Goal: Task Accomplishment & Management: Manage account settings

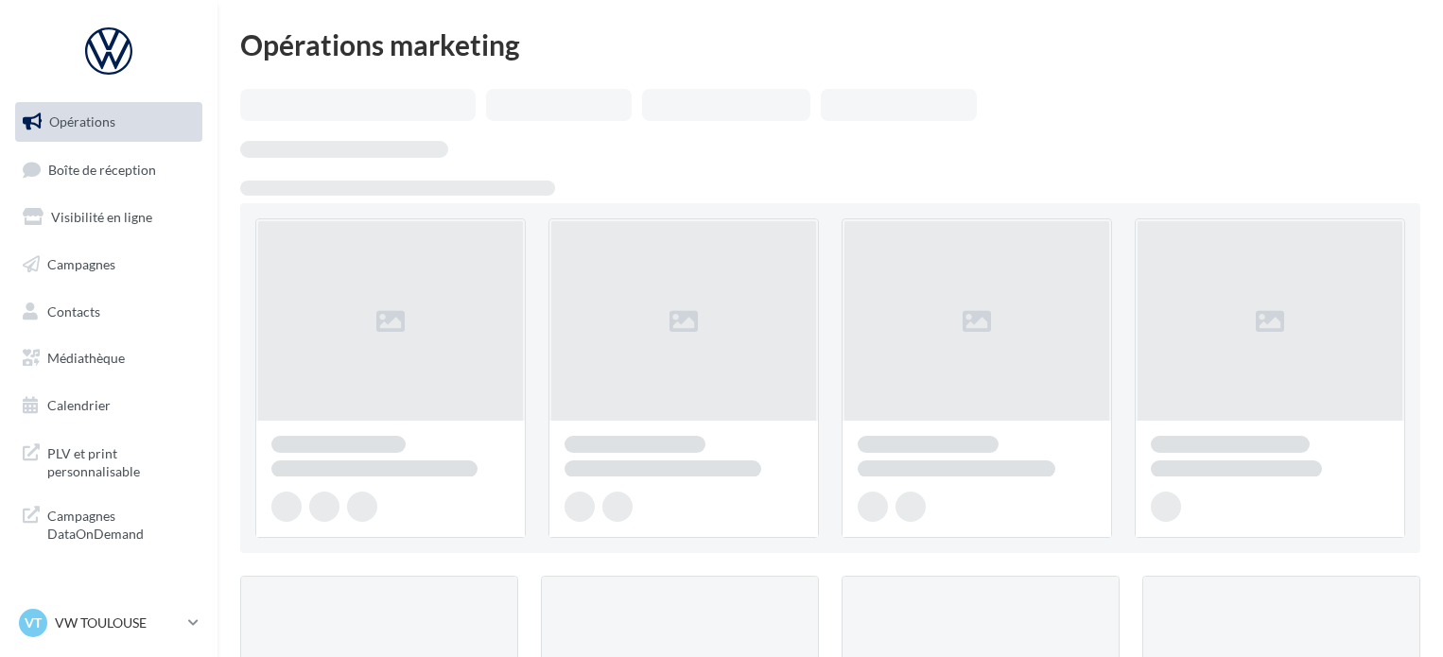
click at [110, 175] on span "Boîte de réception" at bounding box center [102, 169] width 108 height 16
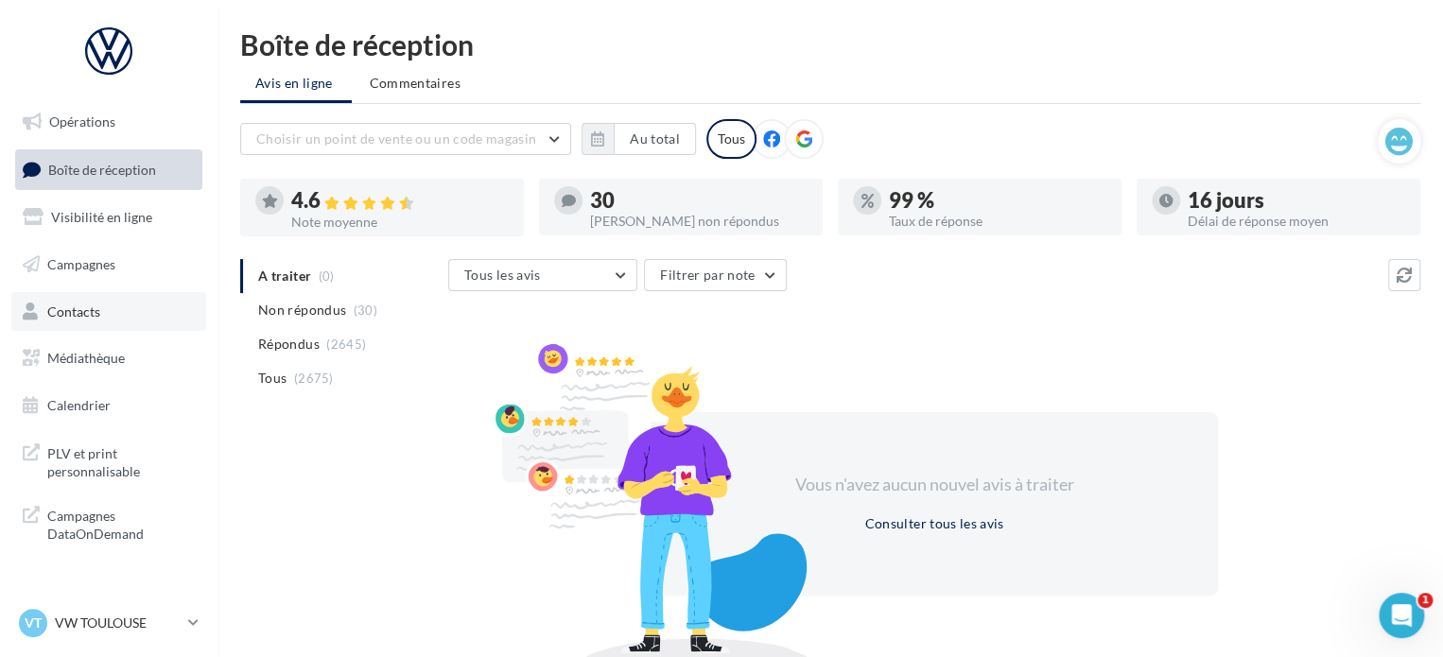
click at [130, 305] on link "Contacts" at bounding box center [108, 312] width 195 height 40
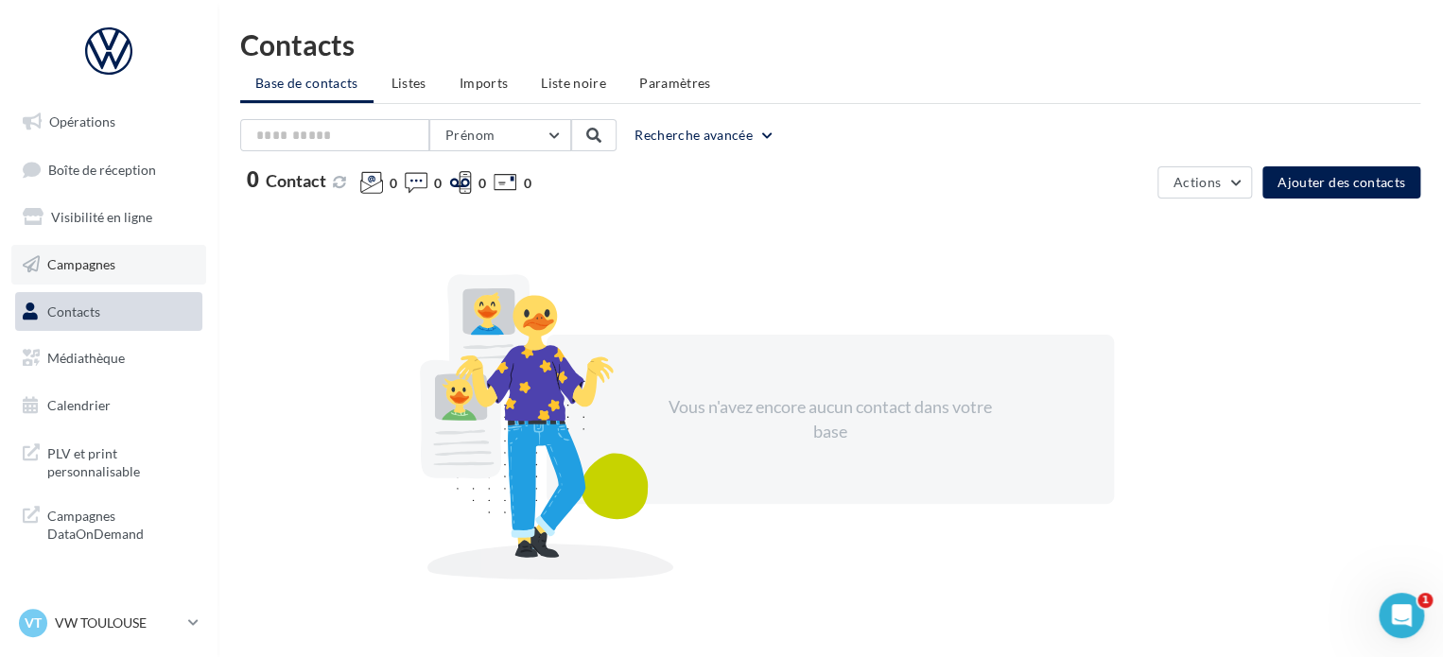
click at [129, 269] on link "Campagnes" at bounding box center [108, 265] width 195 height 40
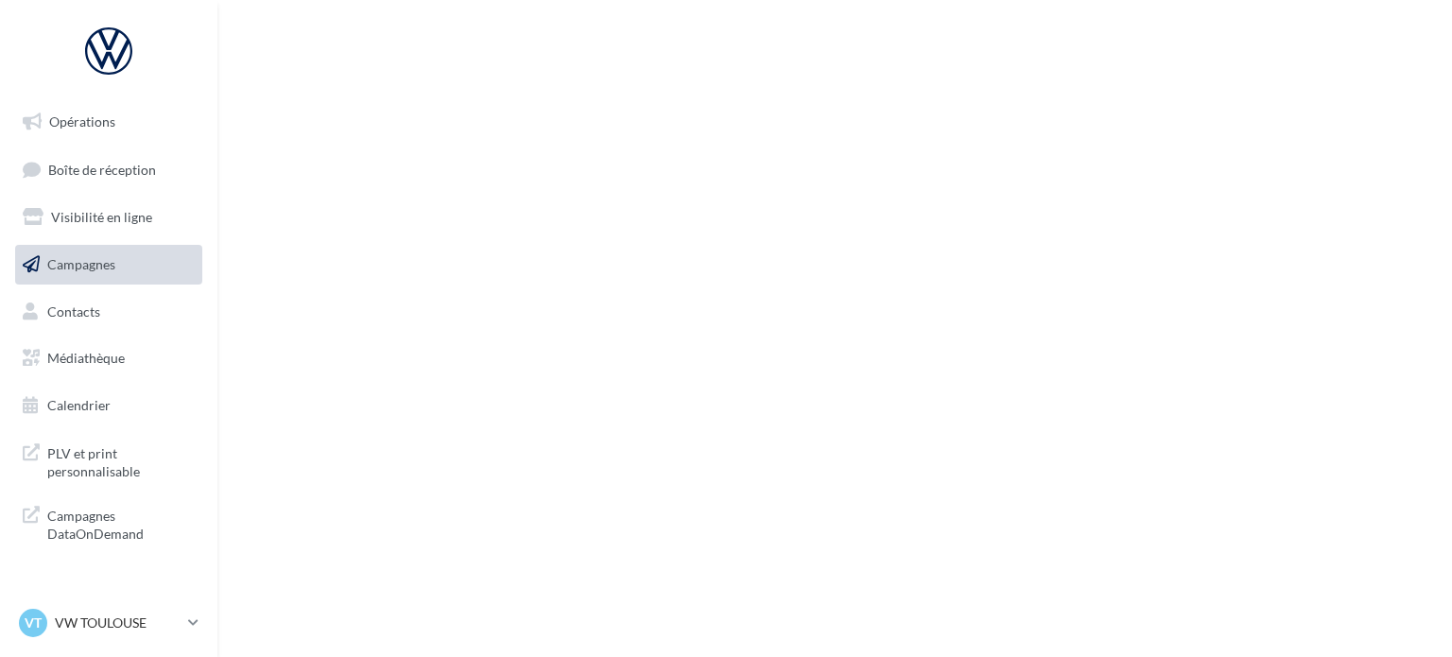
click at [113, 116] on span "Opérations" at bounding box center [82, 121] width 66 height 16
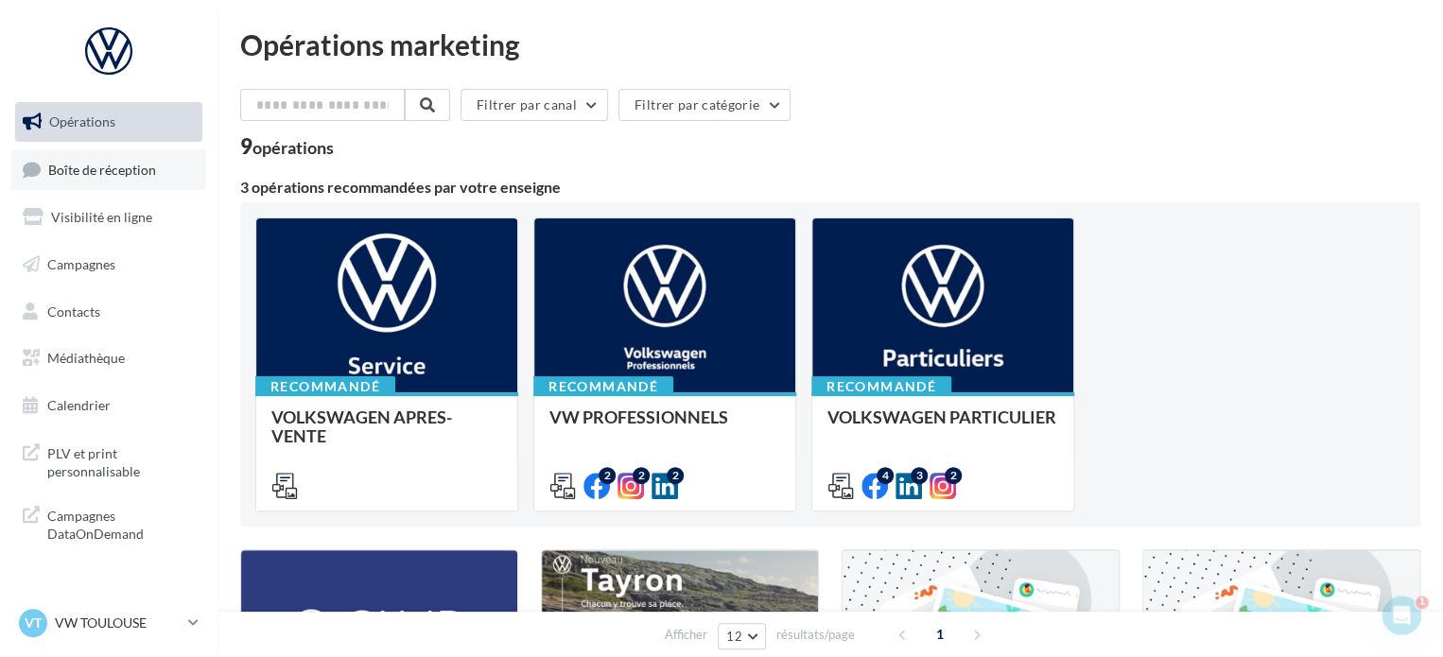
click at [97, 167] on span "Boîte de réception" at bounding box center [102, 169] width 108 height 16
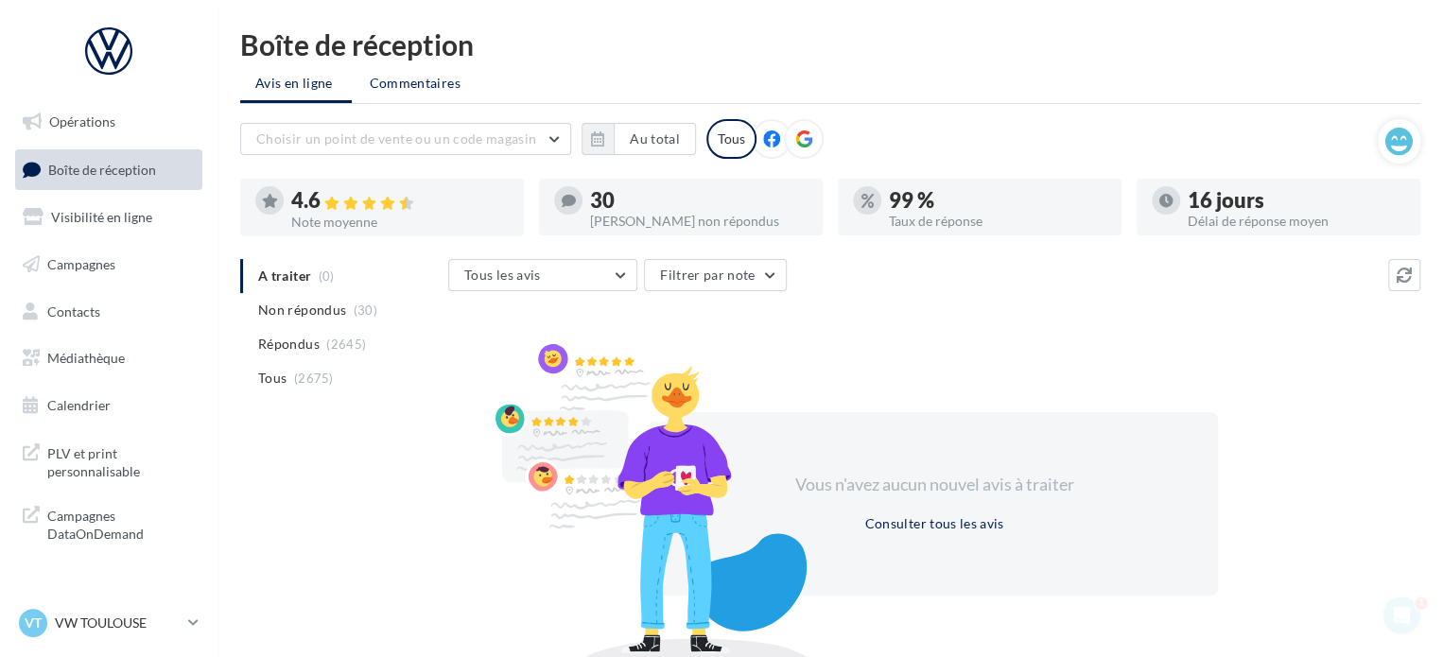
click at [395, 75] on span "Commentaires" at bounding box center [415, 83] width 91 height 16
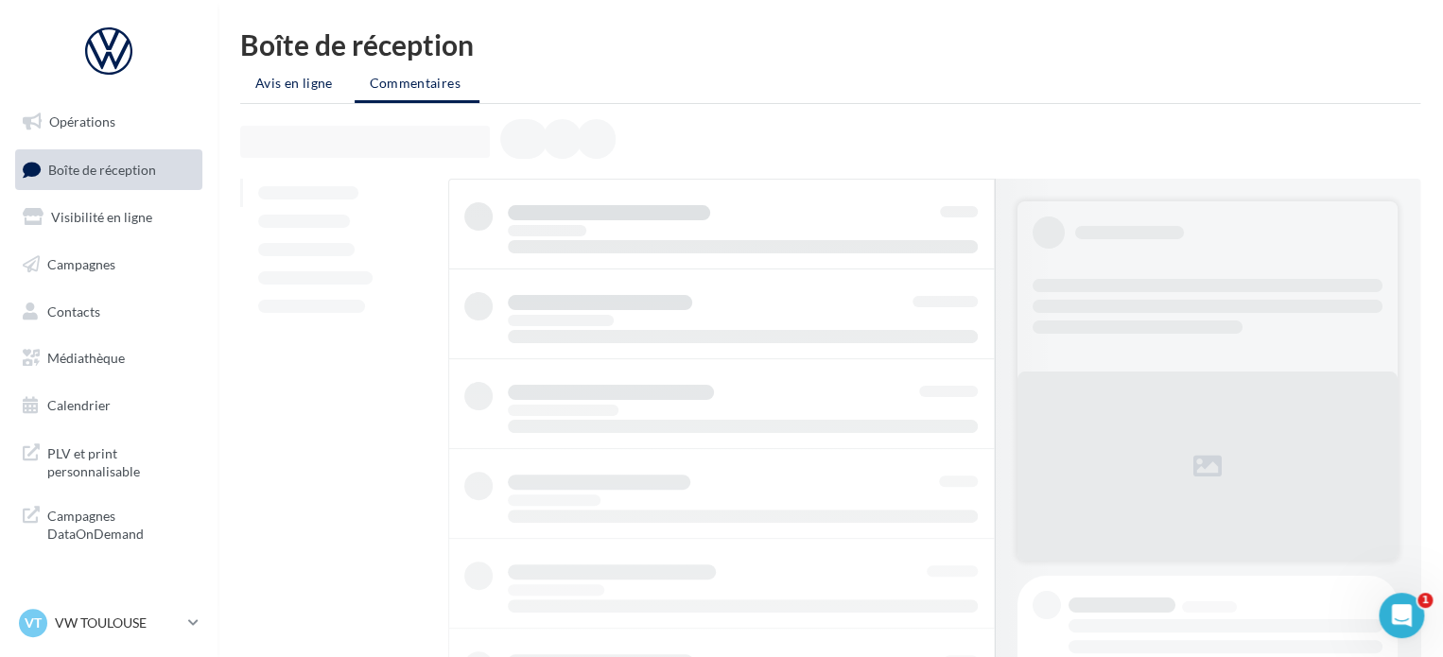
click at [284, 87] on span "Avis en ligne" at bounding box center [294, 83] width 78 height 19
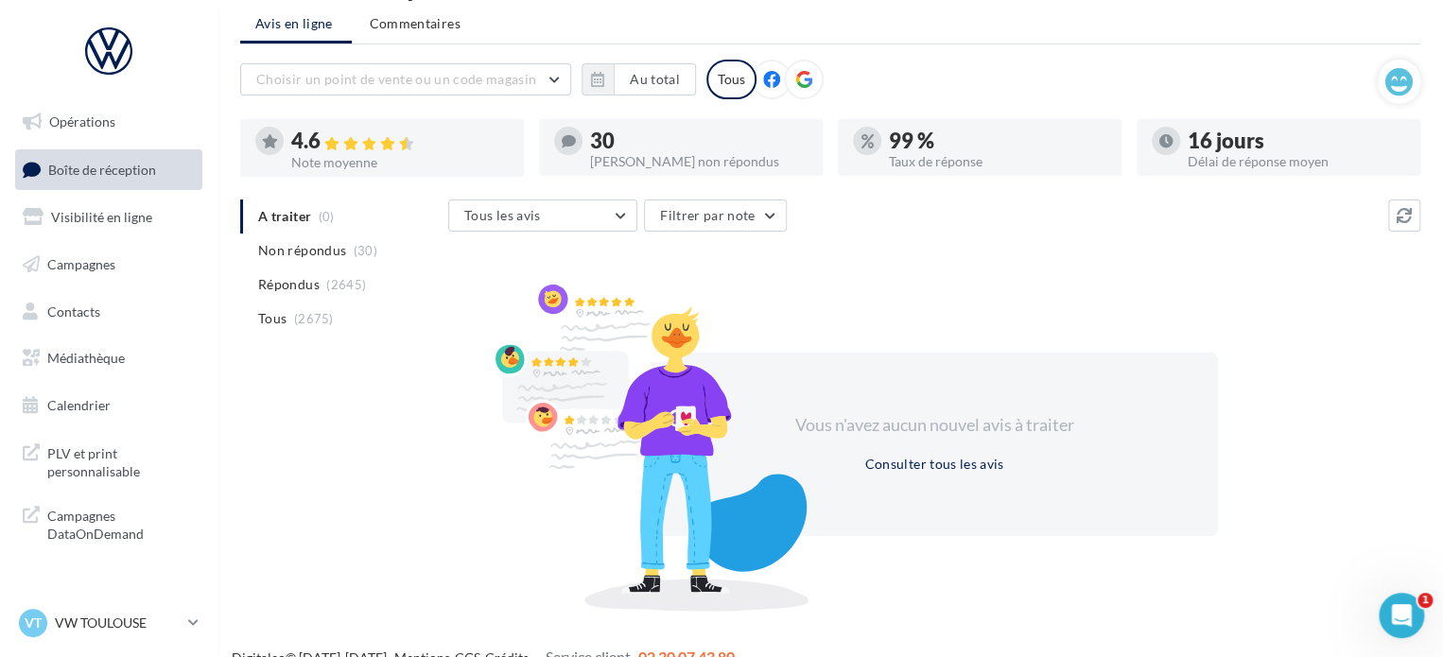
scroll to position [87, 0]
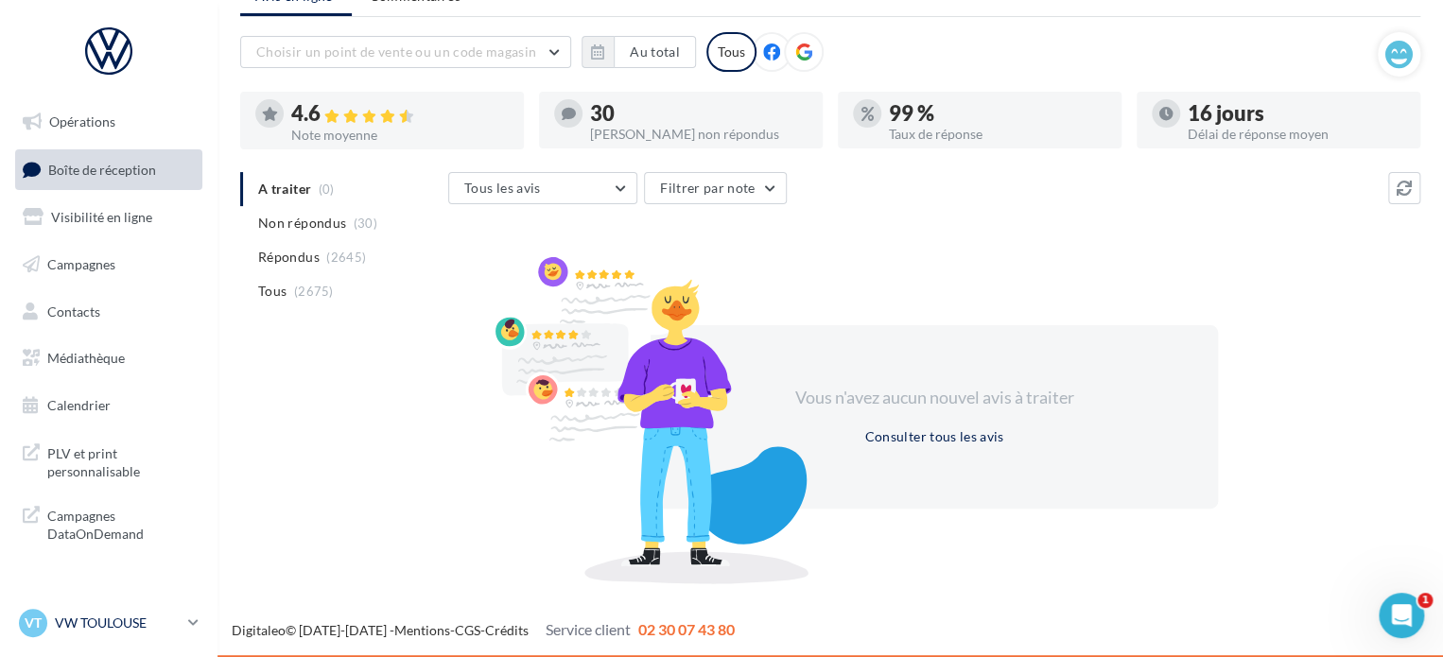
click at [120, 621] on p "VW TOULOUSE" at bounding box center [118, 623] width 126 height 19
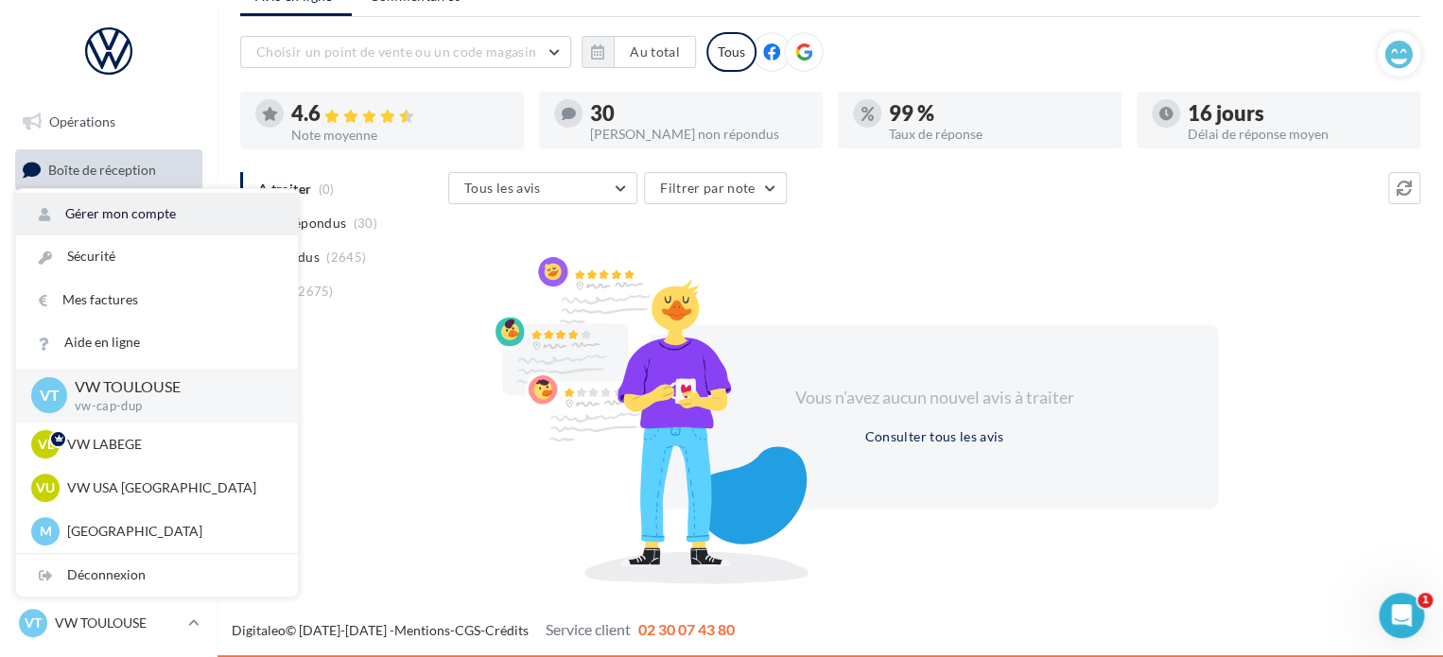
click at [130, 215] on link "Gérer mon compte" at bounding box center [157, 214] width 282 height 43
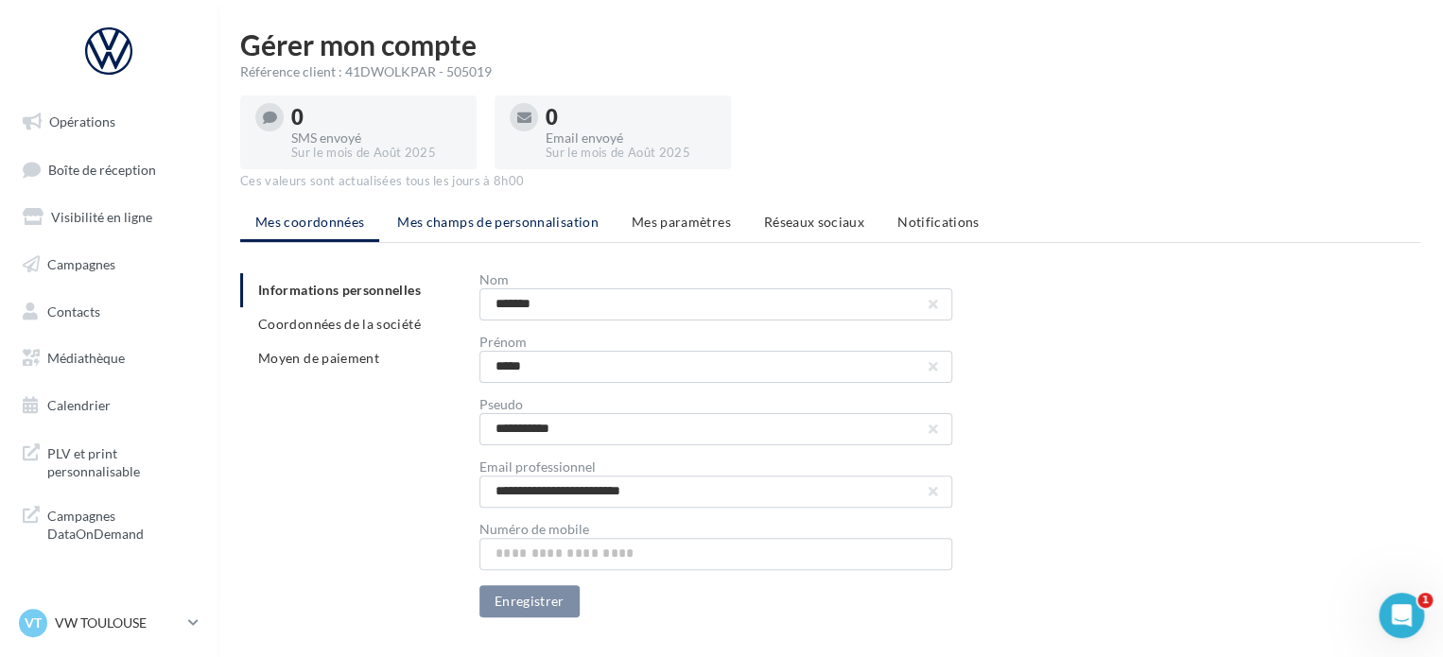
click at [548, 219] on span "Mes champs de personnalisation" at bounding box center [497, 222] width 201 height 16
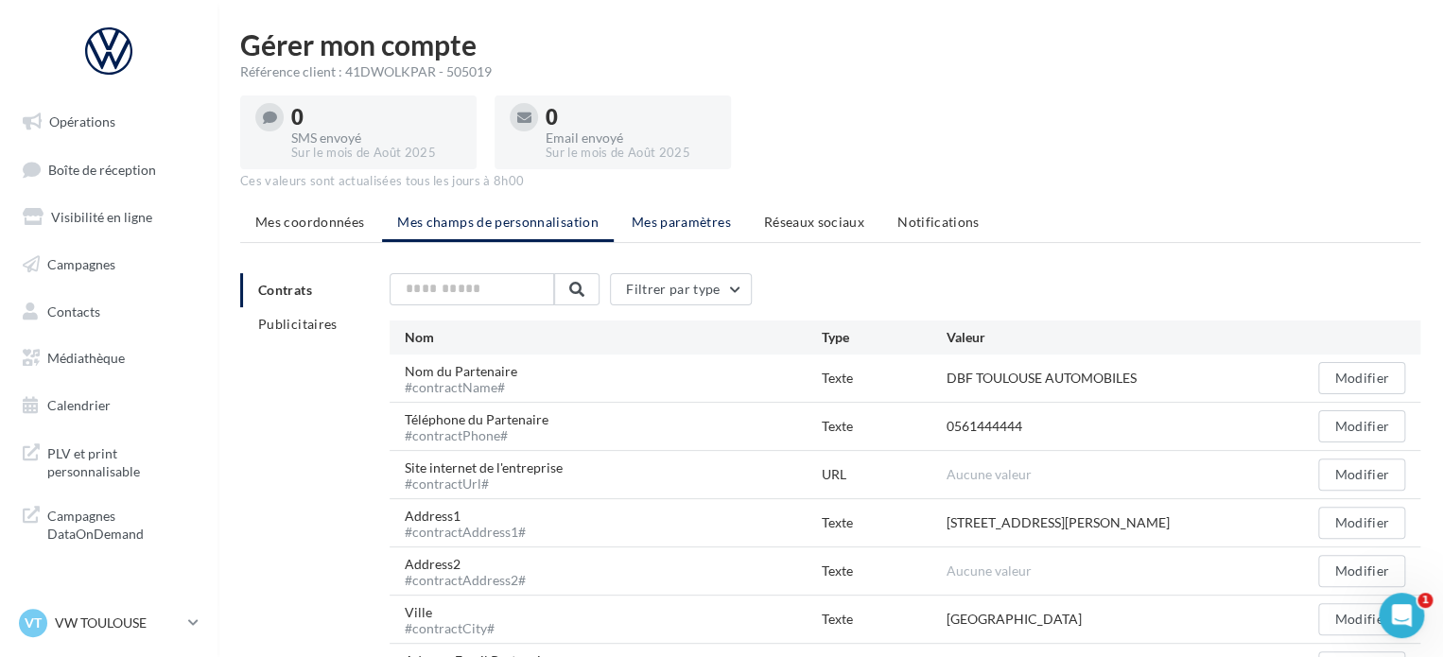
click at [658, 225] on span "Mes paramètres" at bounding box center [681, 222] width 99 height 16
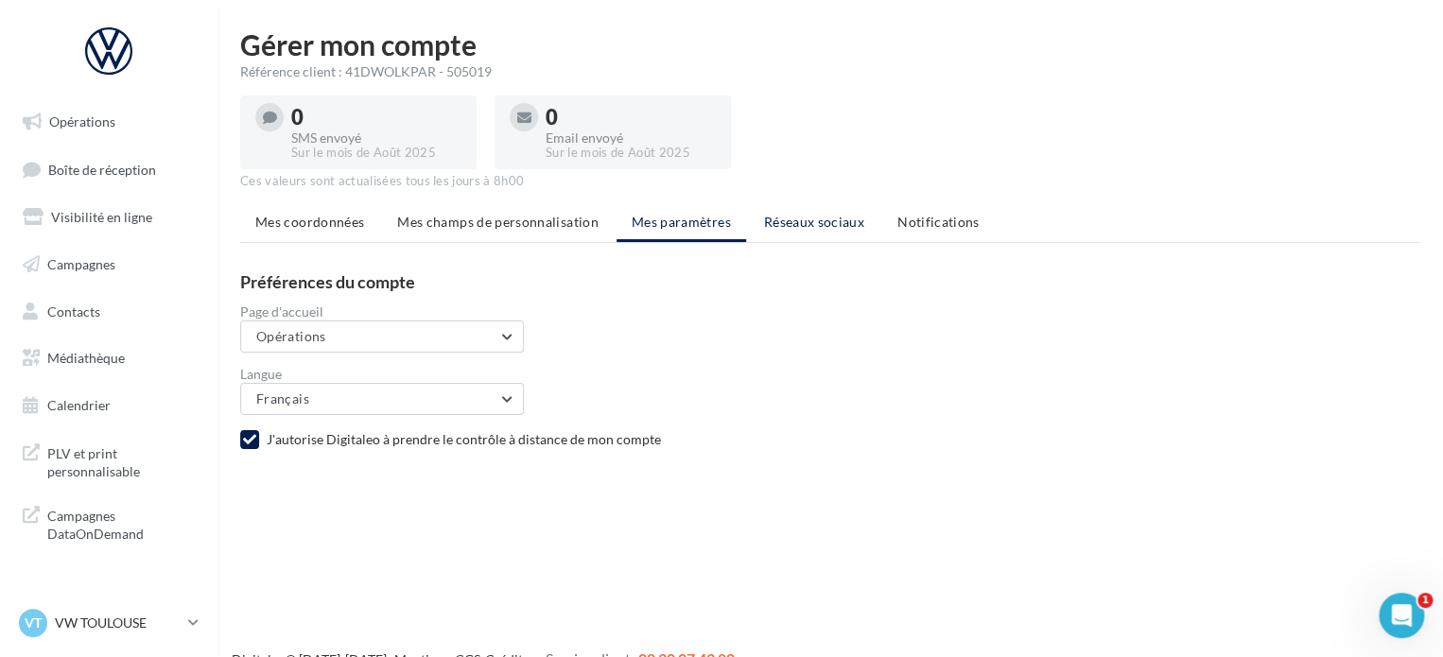
click at [771, 229] on span "Réseaux sociaux" at bounding box center [814, 222] width 100 height 16
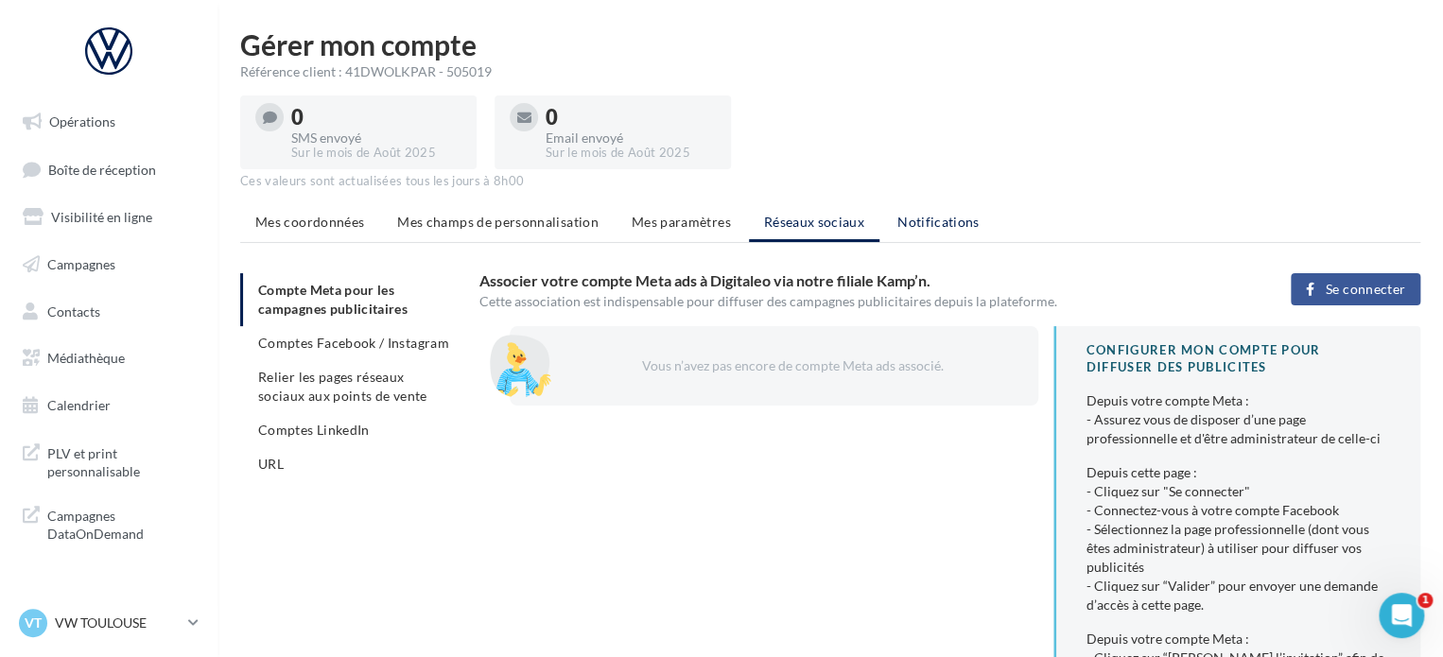
click at [914, 221] on span "Notifications" at bounding box center [938, 222] width 82 height 16
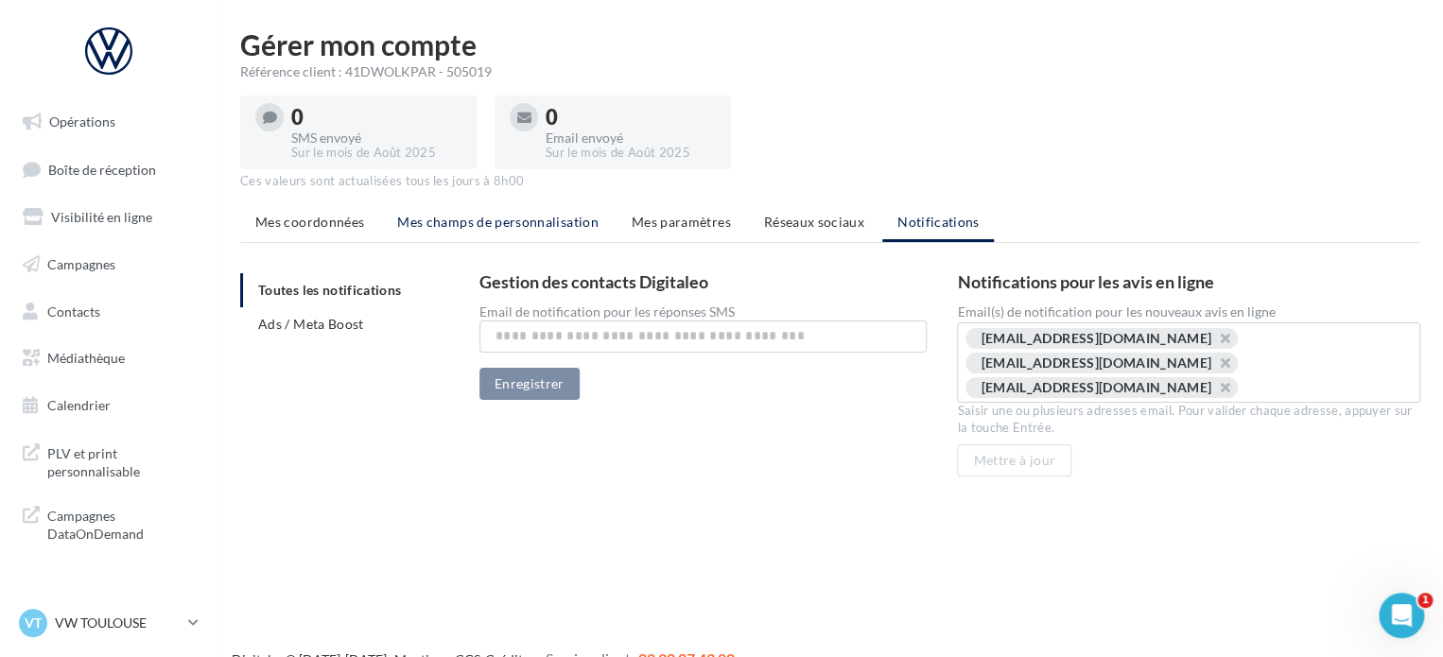
click at [511, 219] on span "Mes champs de personnalisation" at bounding box center [497, 222] width 201 height 16
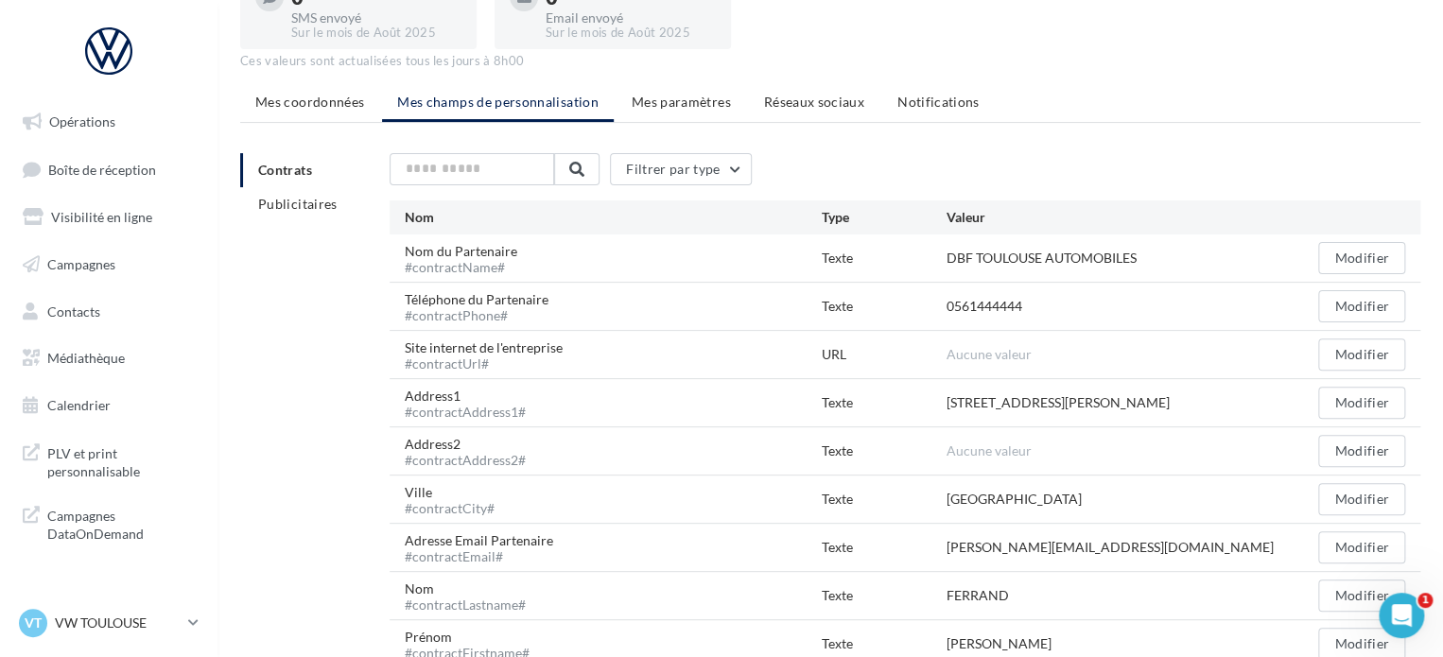
scroll to position [74, 0]
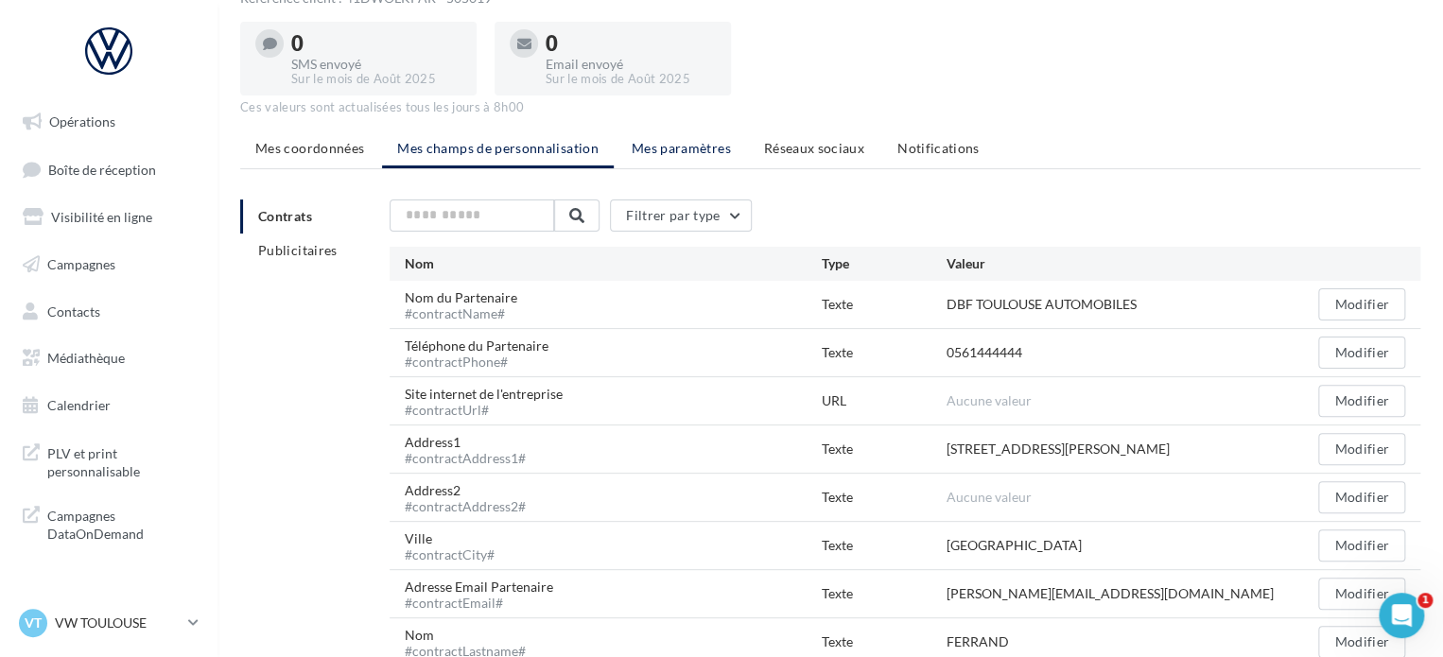
click at [662, 149] on span "Mes paramètres" at bounding box center [681, 148] width 99 height 16
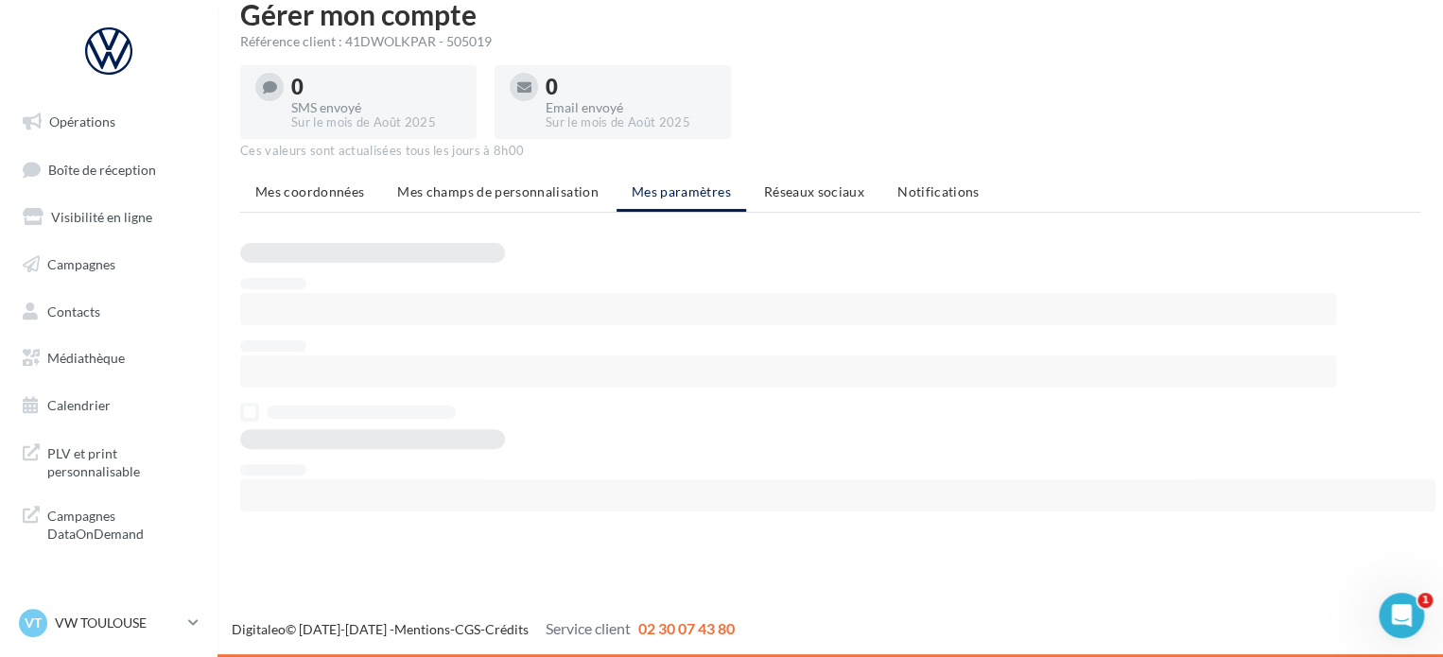
scroll to position [30, 0]
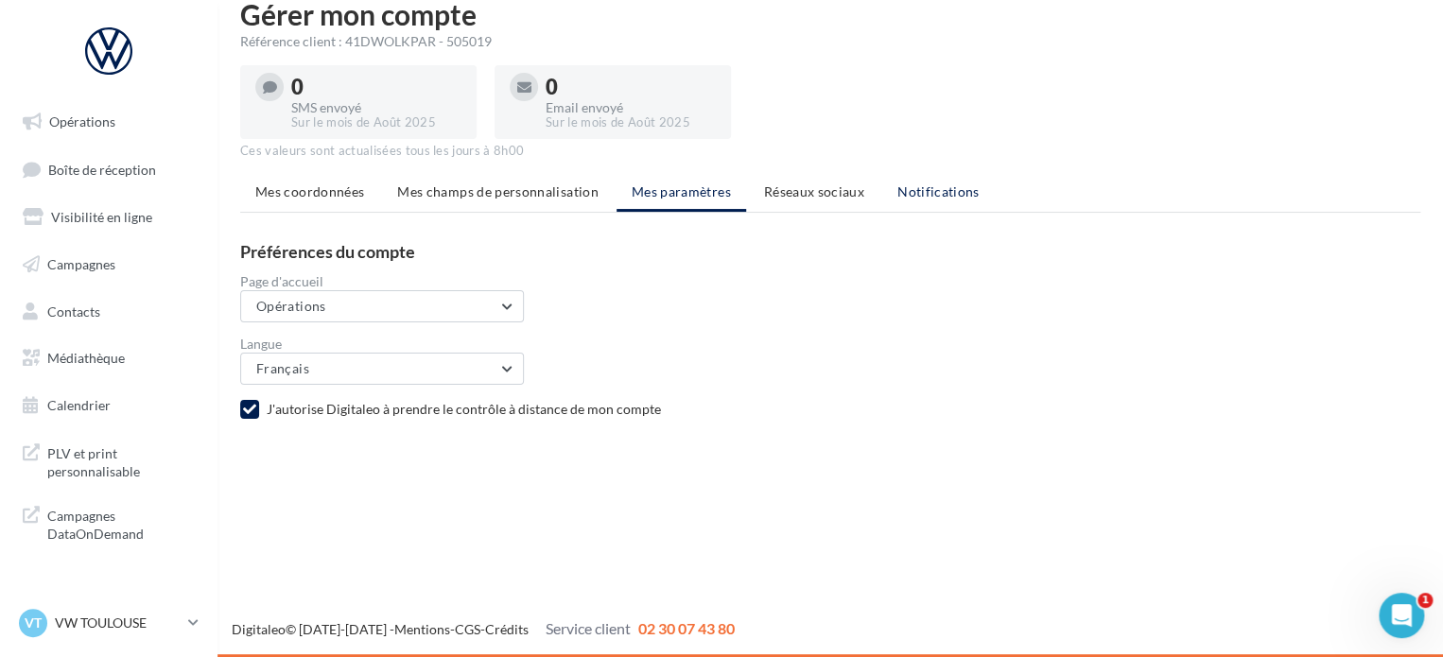
click at [938, 191] on span "Notifications" at bounding box center [938, 191] width 82 height 16
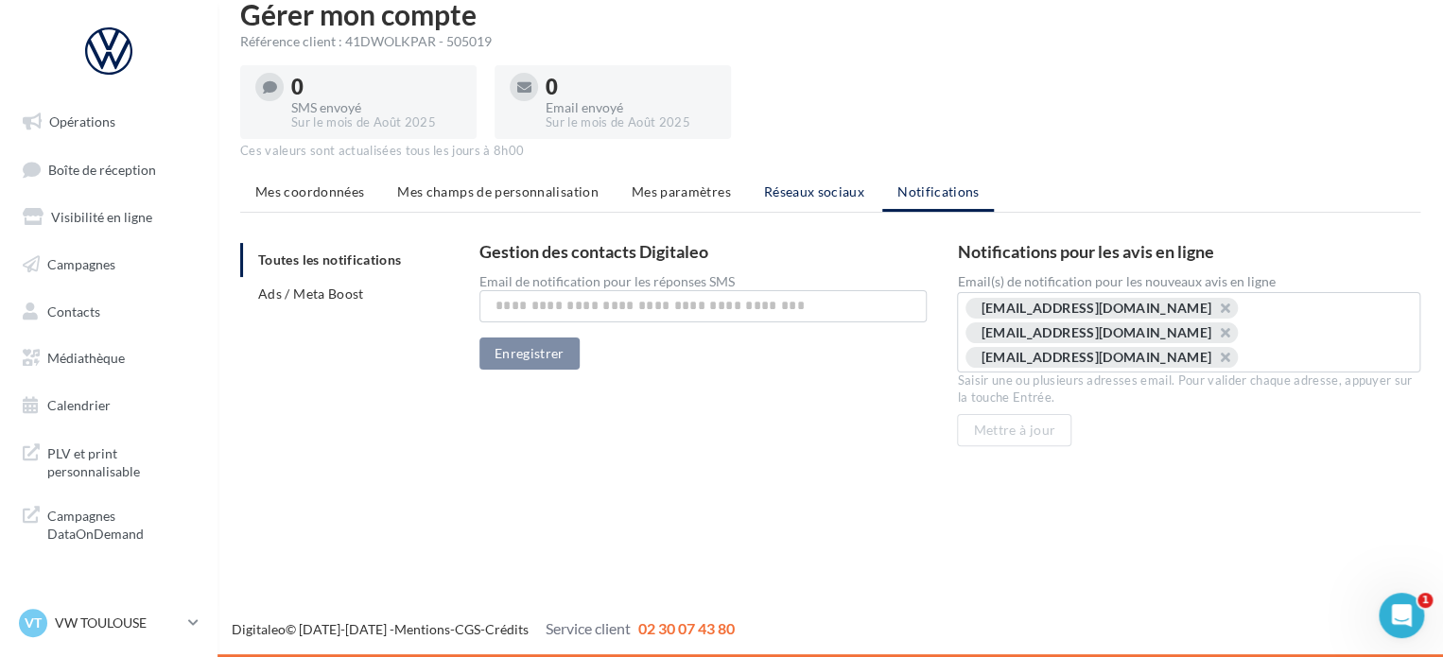
click at [816, 193] on span "Réseaux sociaux" at bounding box center [814, 191] width 100 height 16
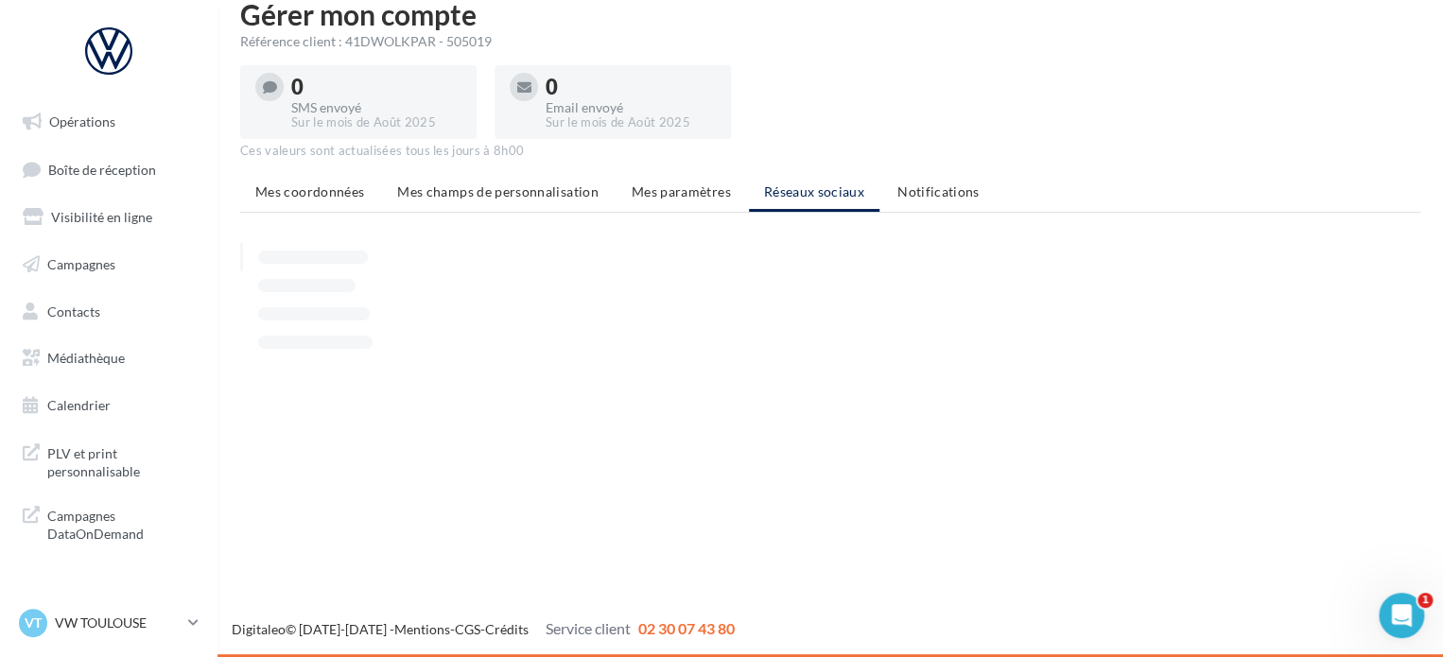
scroll to position [74, 0]
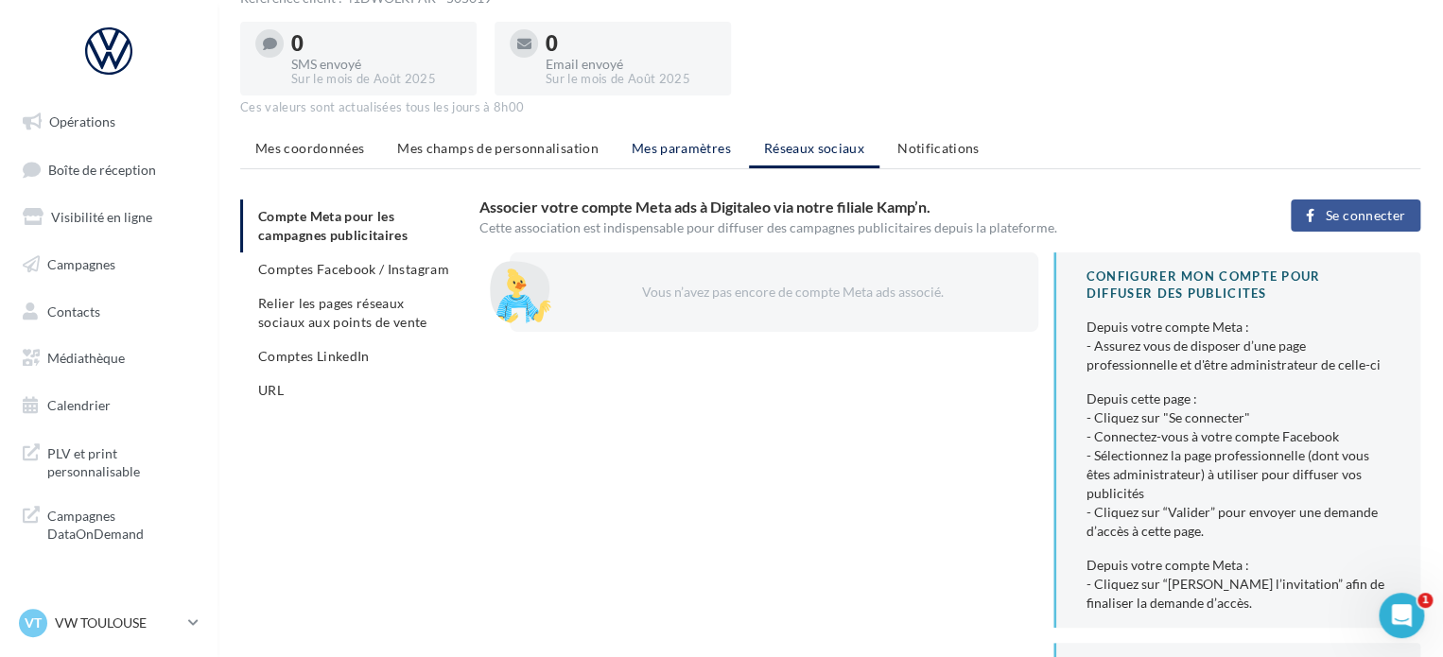
click at [668, 150] on span "Mes paramètres" at bounding box center [681, 148] width 99 height 16
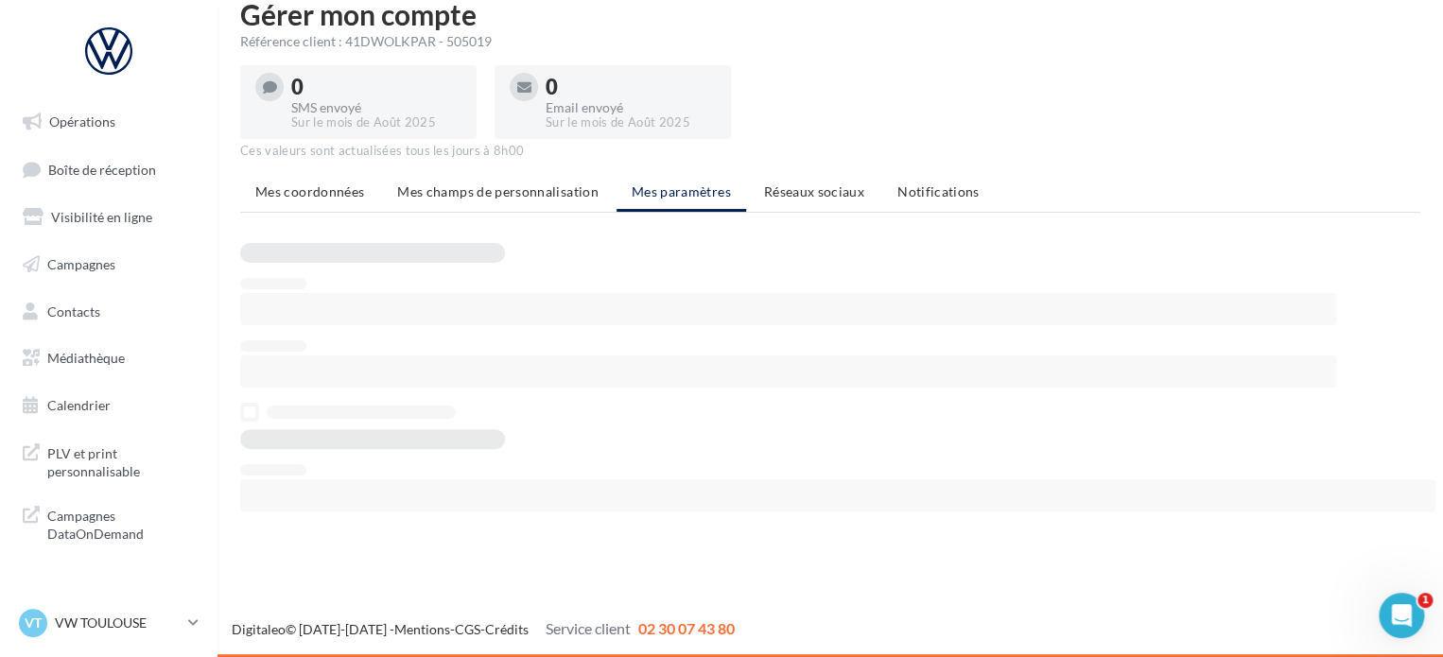
scroll to position [30, 0]
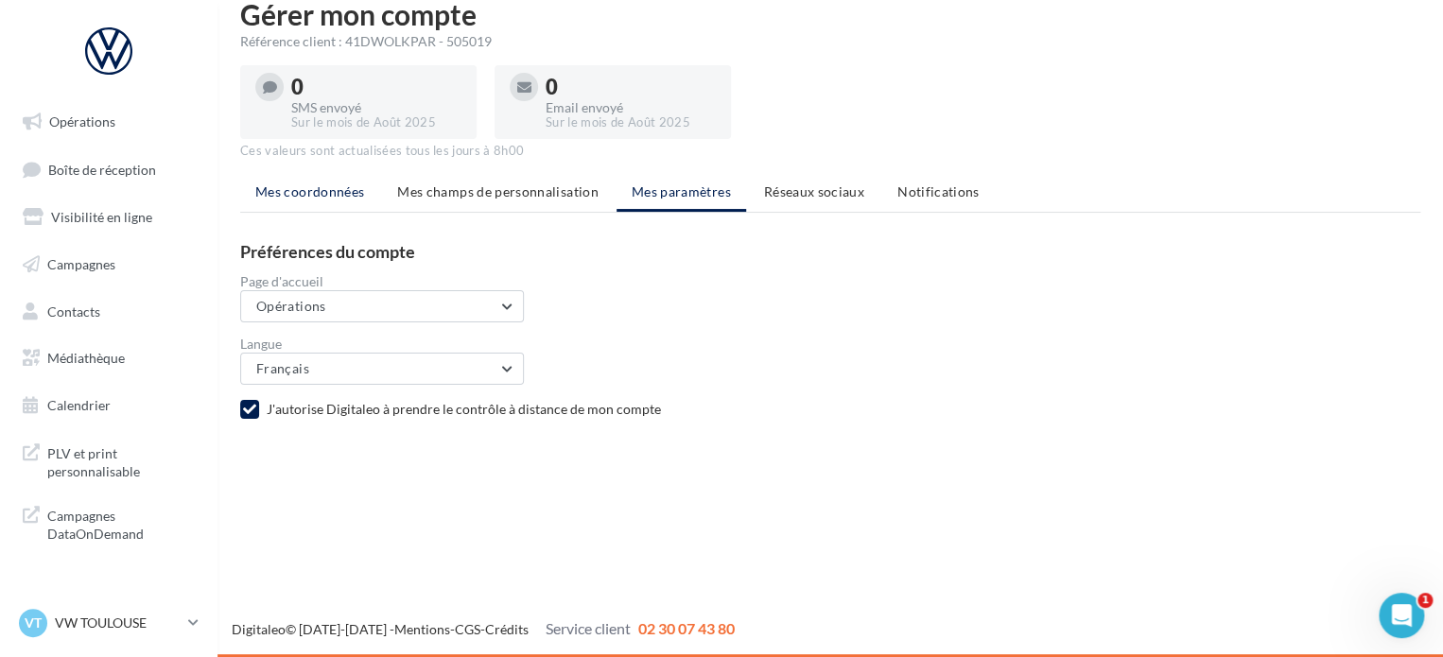
click at [282, 187] on span "Mes coordonnées" at bounding box center [309, 191] width 109 height 16
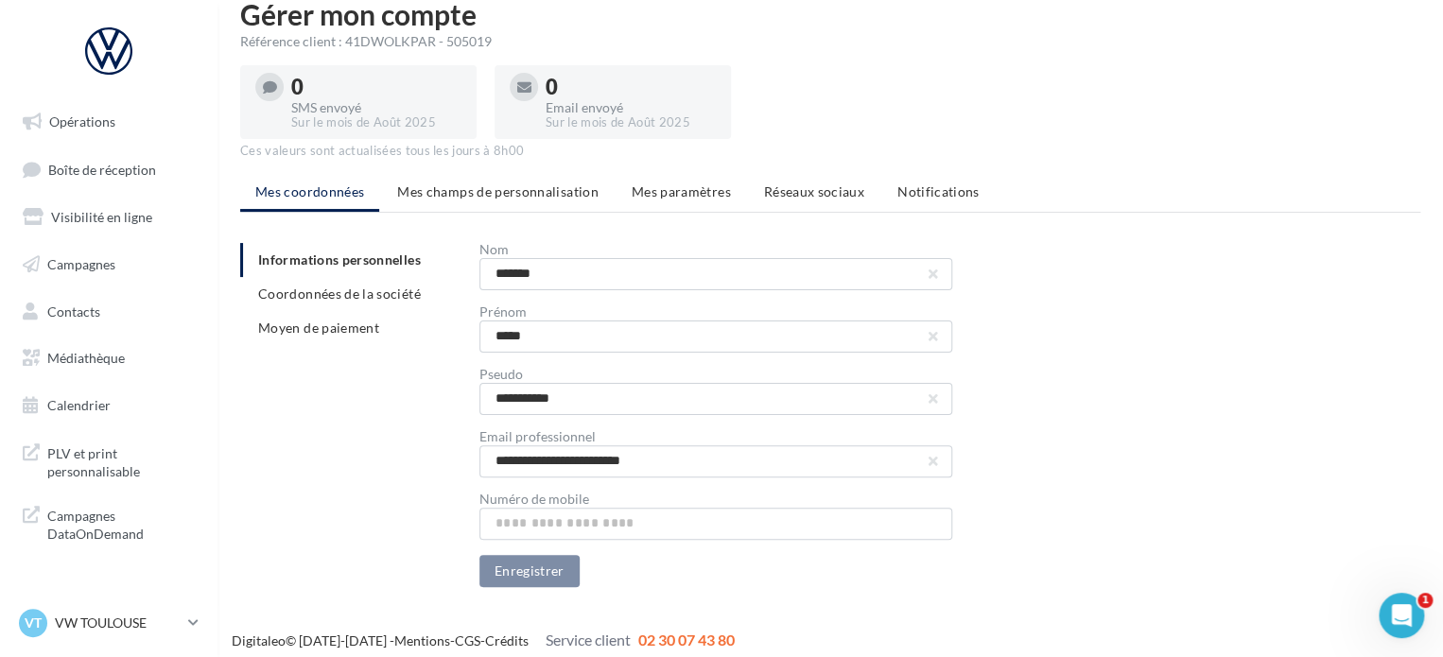
scroll to position [41, 0]
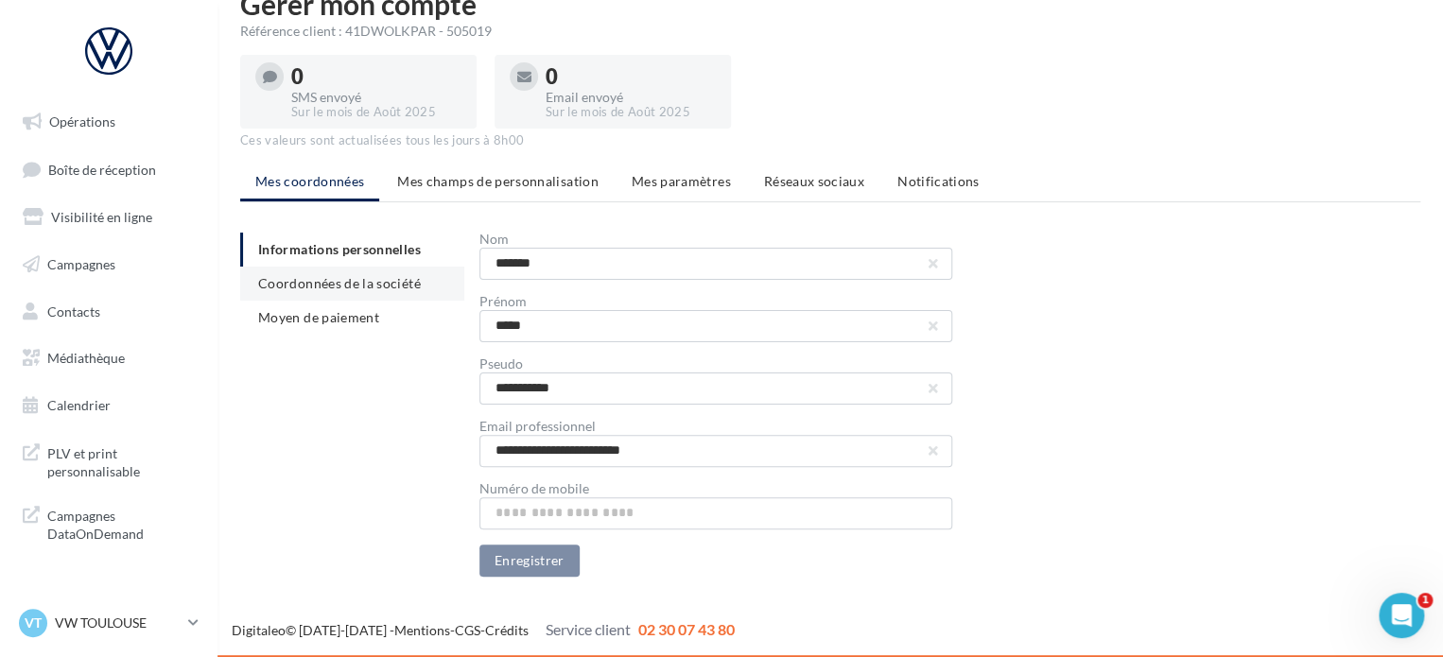
click at [318, 283] on span "Coordonnées de la société" at bounding box center [339, 283] width 163 height 16
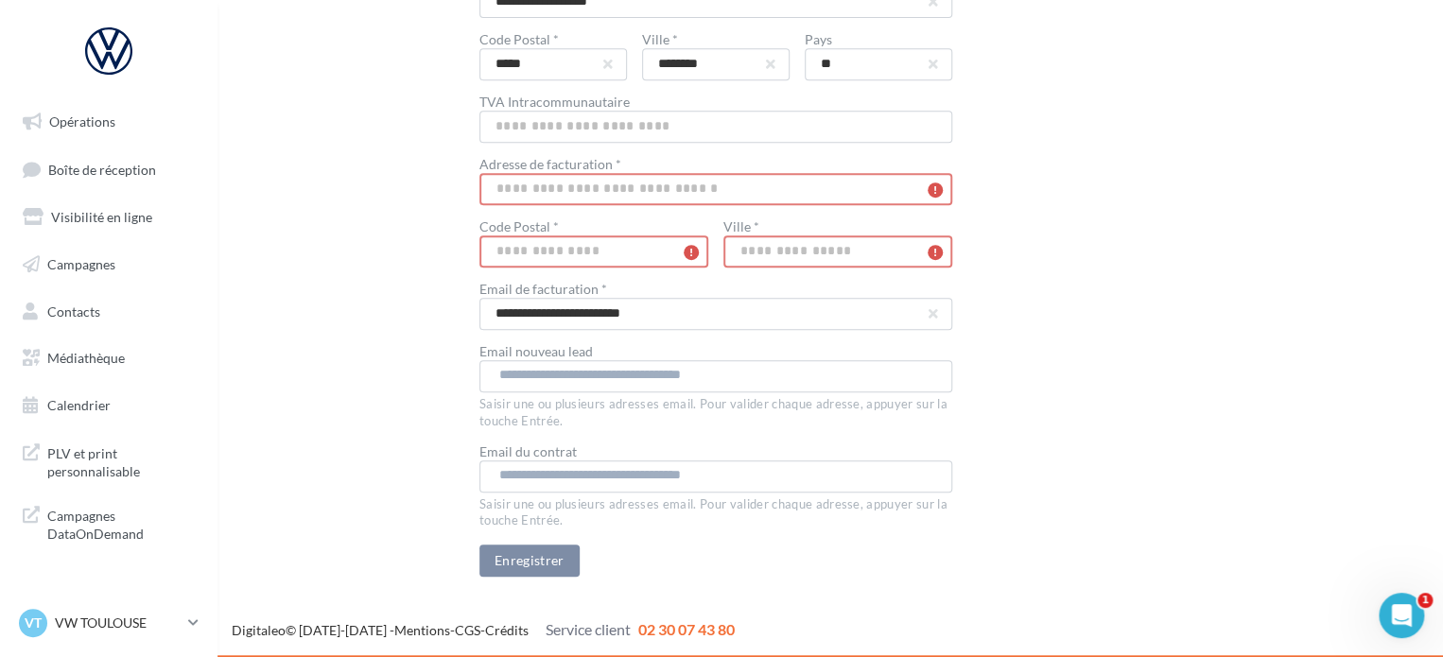
scroll to position [144, 0]
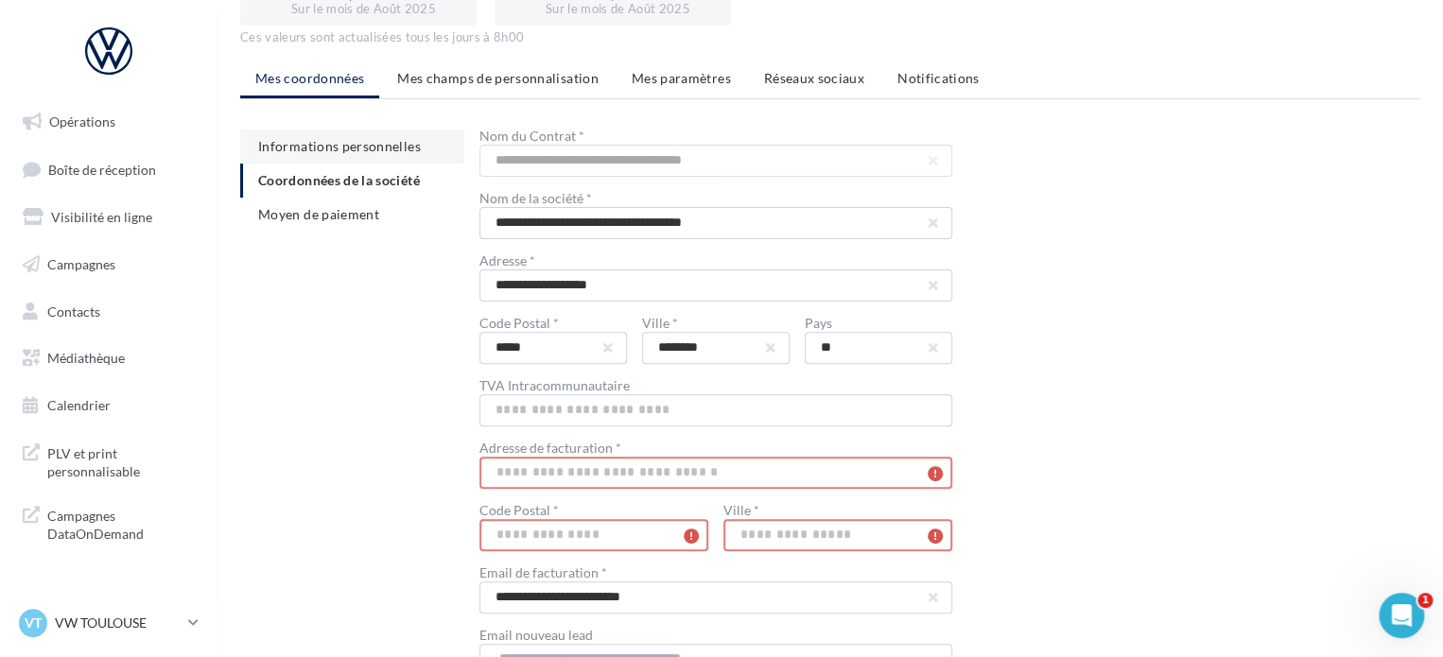
click at [329, 158] on li "Informations personnelles" at bounding box center [352, 147] width 224 height 34
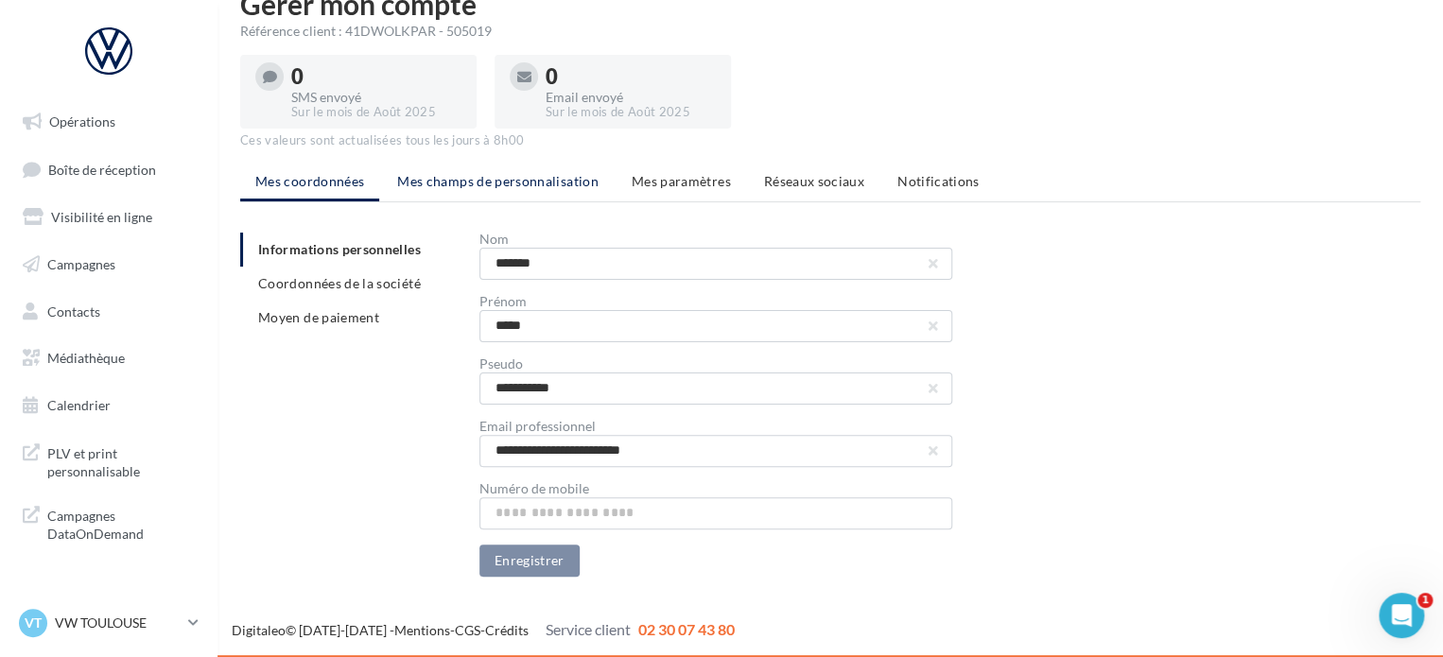
click at [413, 194] on li "Mes champs de personnalisation" at bounding box center [498, 182] width 232 height 34
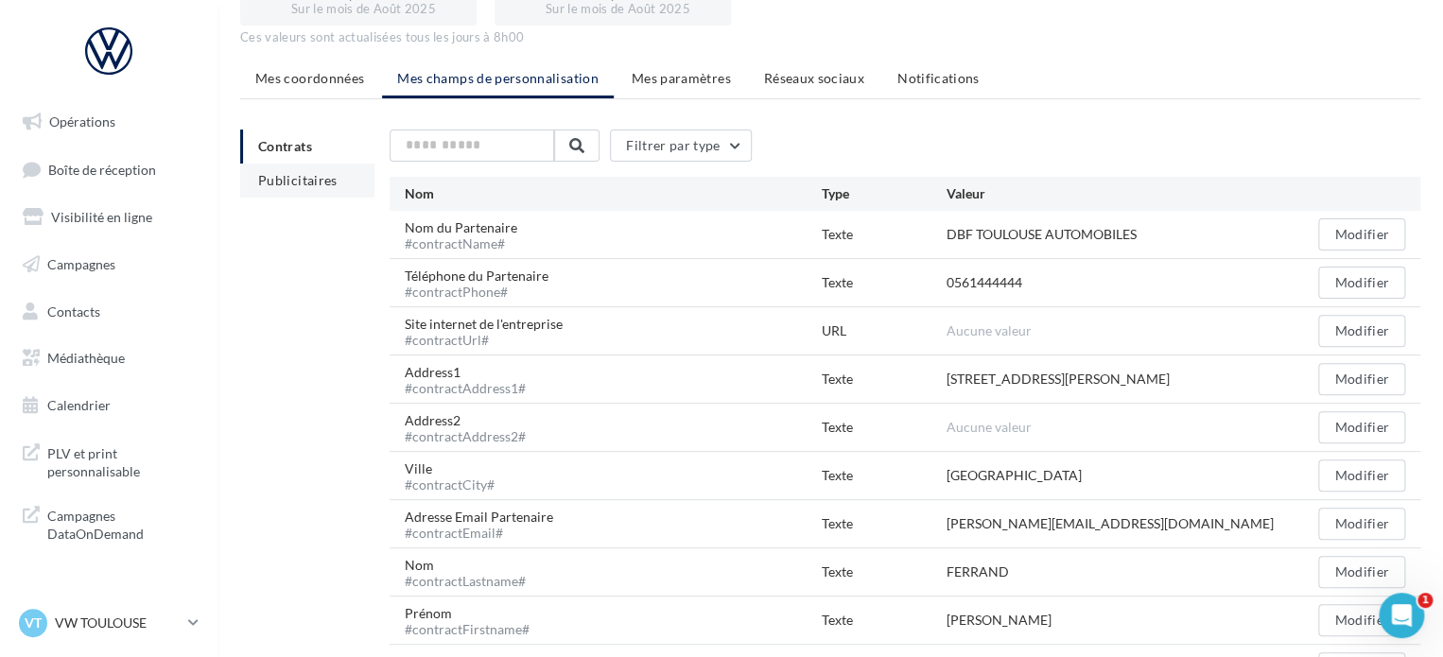
click at [286, 181] on span "Publicitaires" at bounding box center [297, 180] width 79 height 16
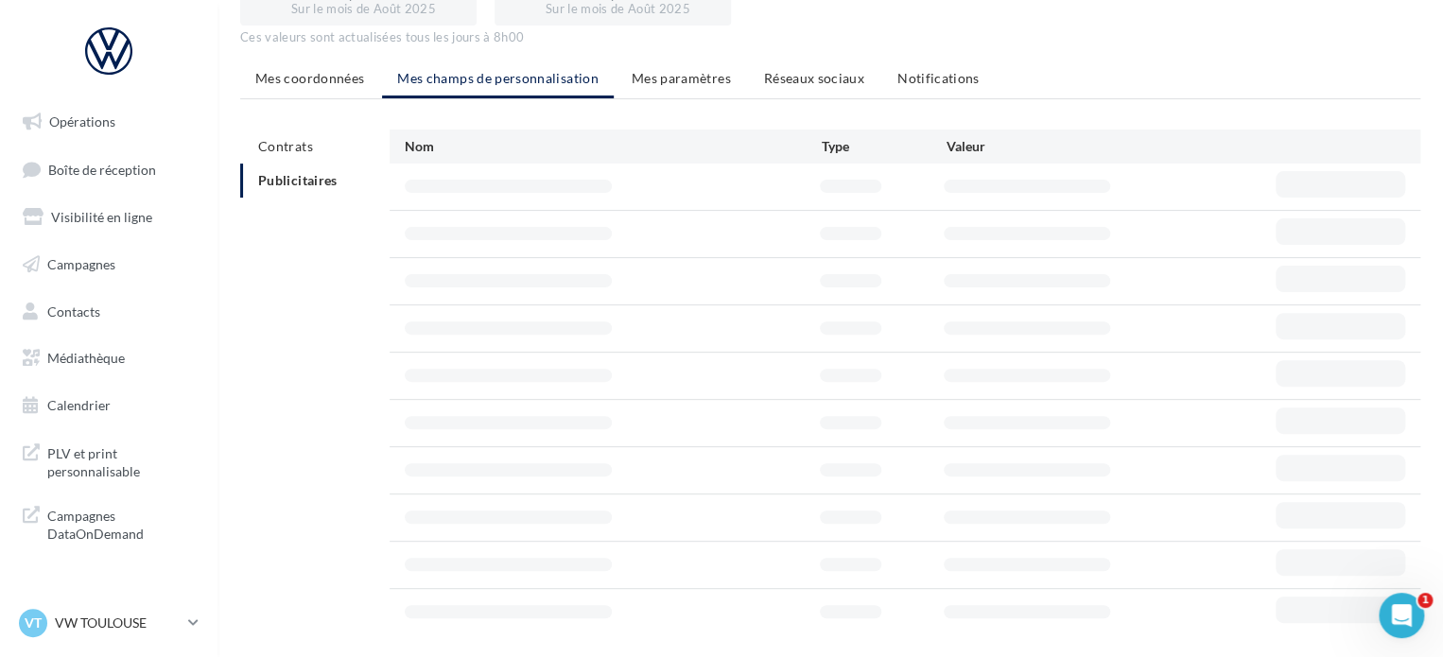
scroll to position [30, 0]
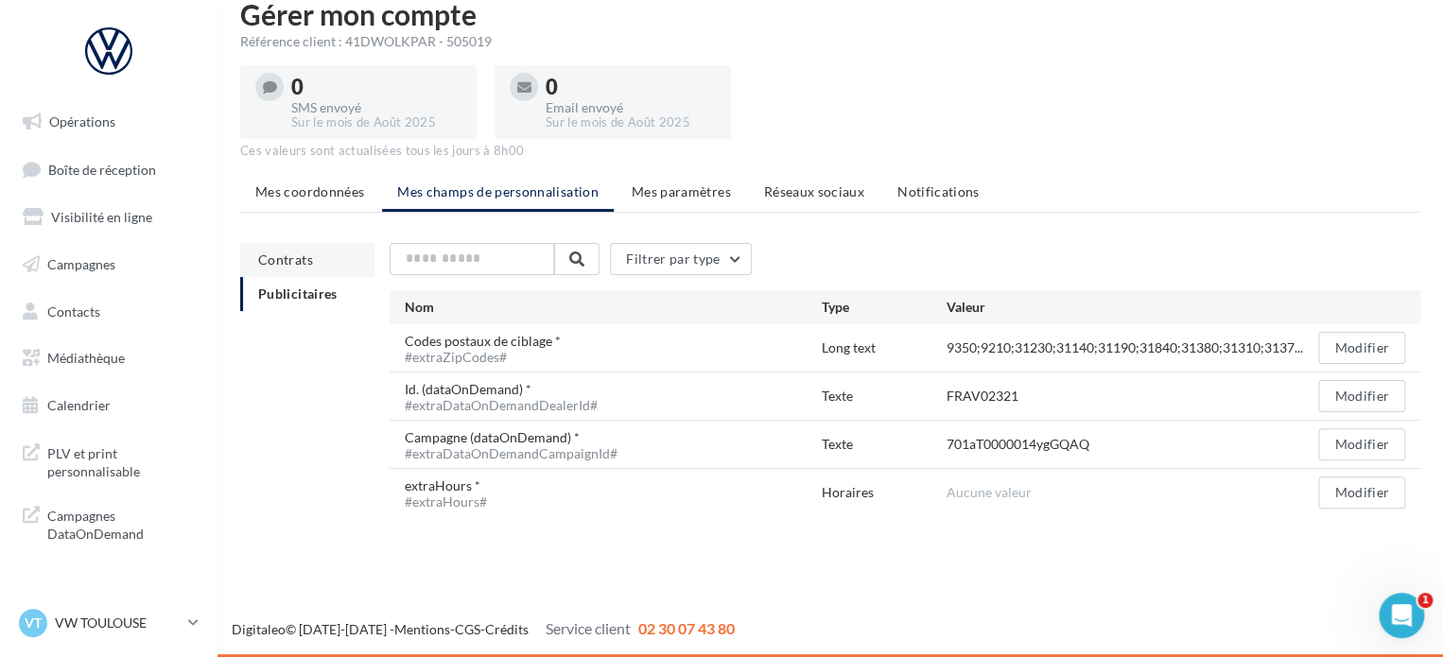
click at [268, 243] on li "Contrats" at bounding box center [307, 260] width 134 height 34
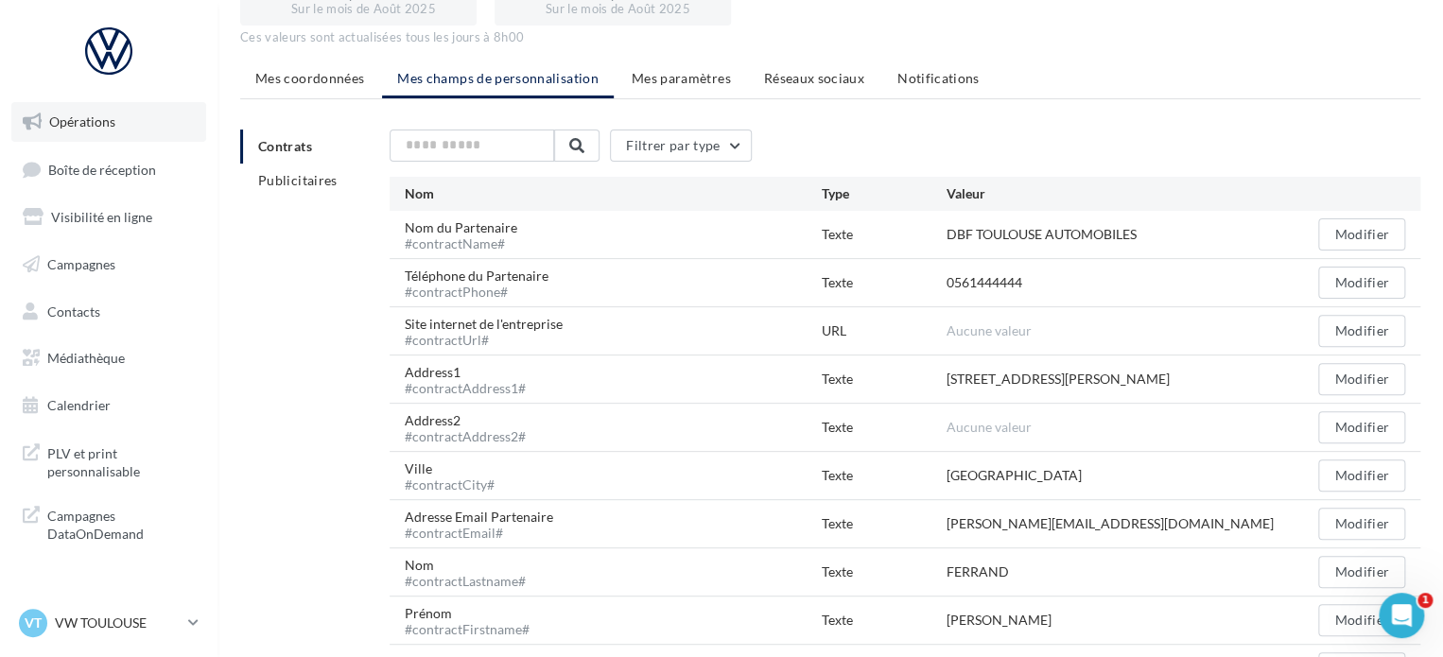
click at [87, 116] on span "Opérations" at bounding box center [82, 121] width 66 height 16
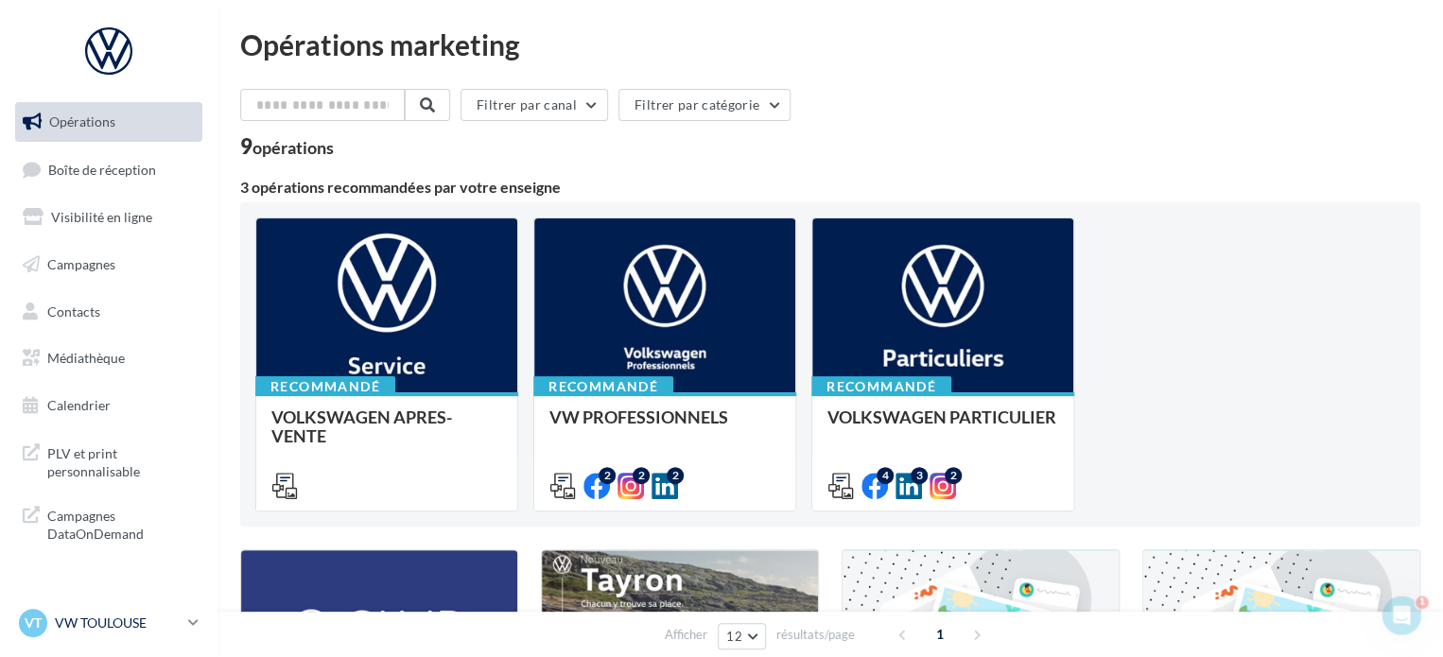
click at [125, 620] on p "VW TOULOUSE" at bounding box center [118, 623] width 126 height 19
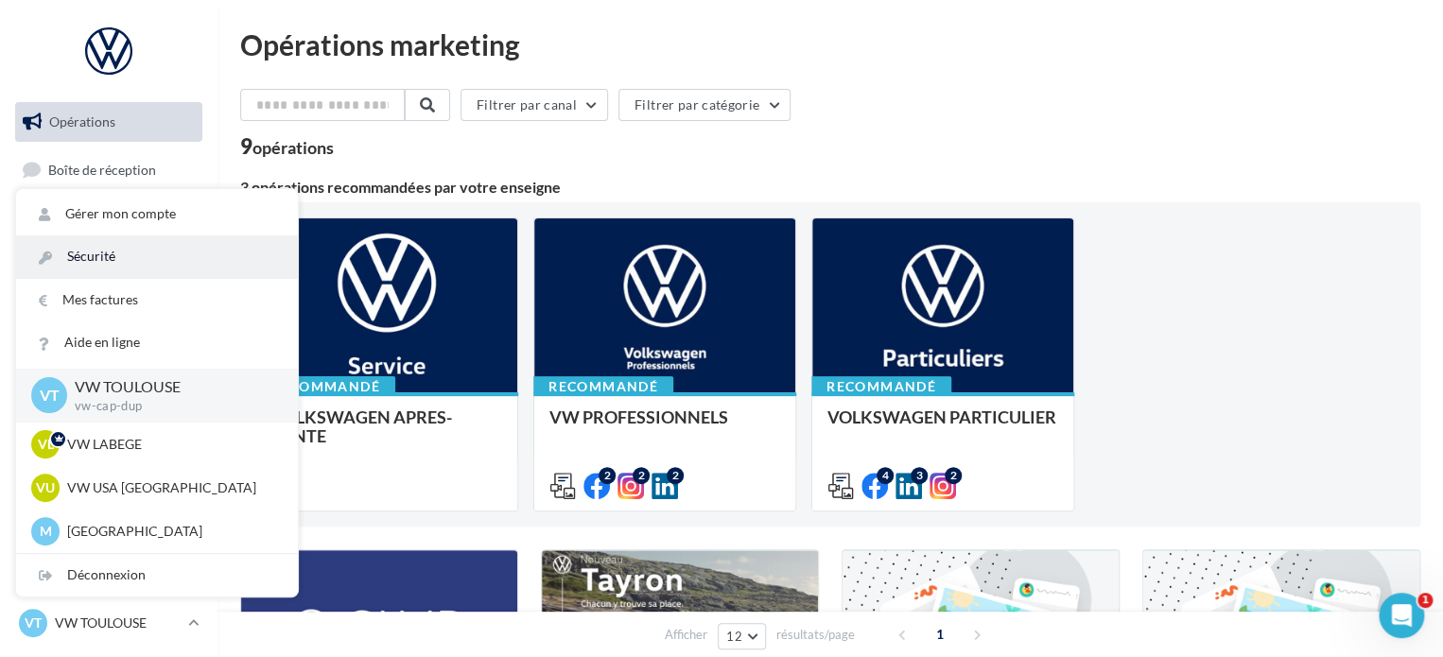
click at [144, 253] on link "Sécurité" at bounding box center [157, 256] width 282 height 43
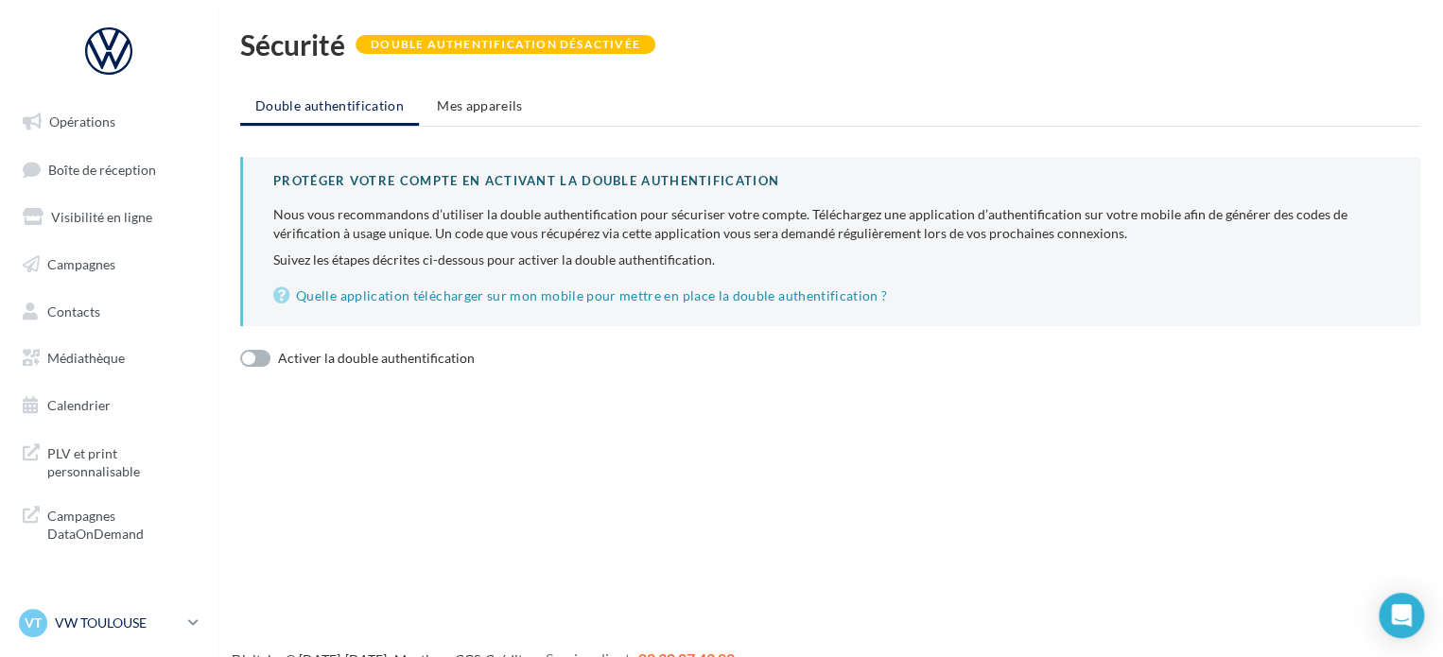
click at [100, 638] on link "VT VW TOULOUSE vw-cap-dup" at bounding box center [108, 623] width 187 height 36
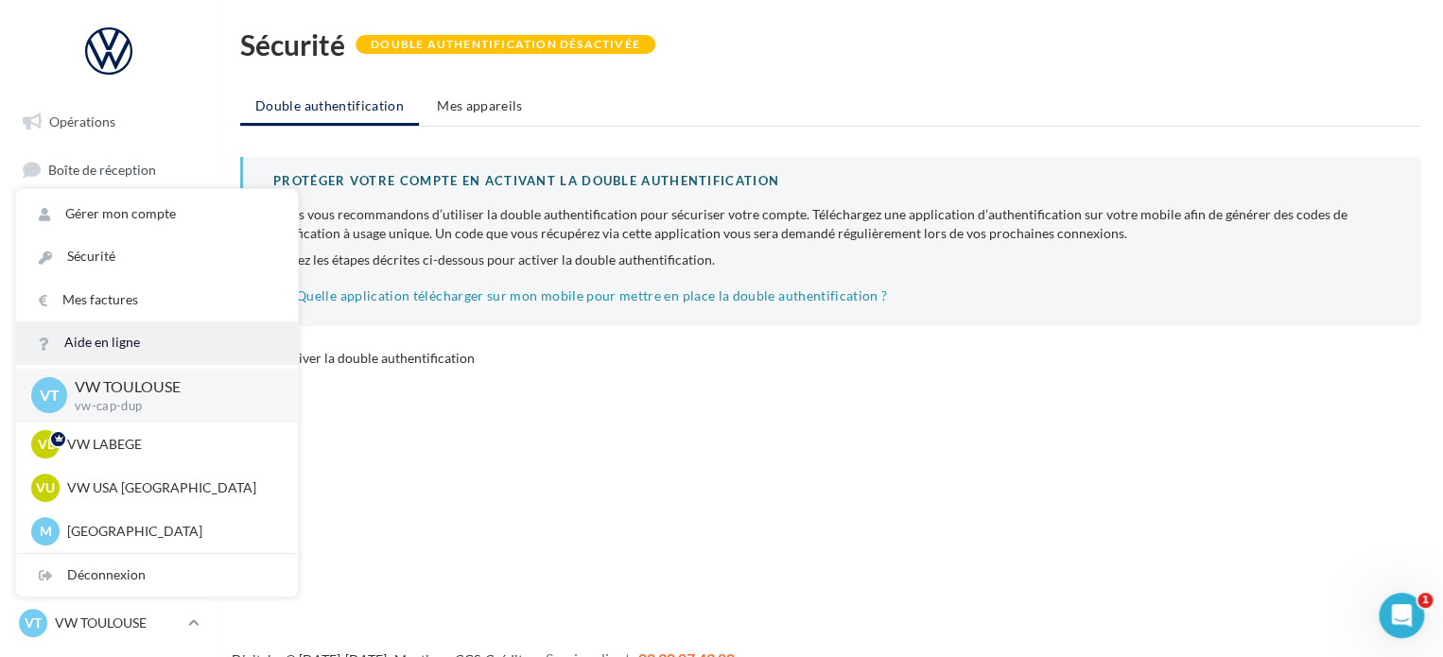
click at [126, 336] on link "Aide en ligne" at bounding box center [157, 343] width 282 height 43
click at [470, 592] on div "Opérations Boîte de réception Visibilité en ligne Campagnes Contacts Médiathèqu…" at bounding box center [721, 358] width 1443 height 657
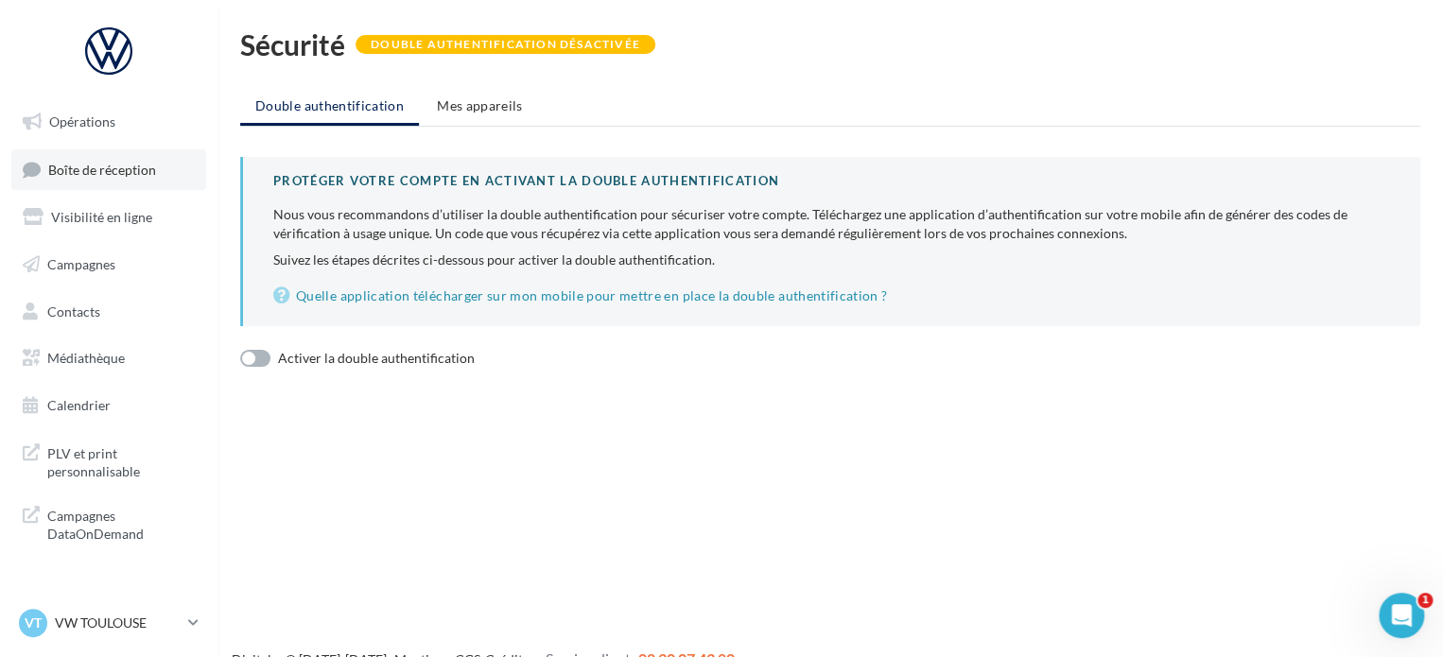
click at [96, 173] on span "Boîte de réception" at bounding box center [102, 169] width 108 height 16
